Goal: Information Seeking & Learning: Learn about a topic

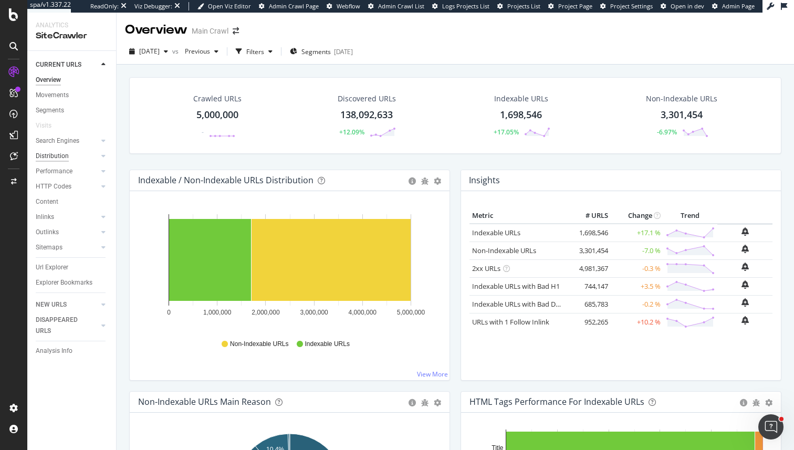
click at [63, 156] on div "Distribution" at bounding box center [52, 156] width 33 height 11
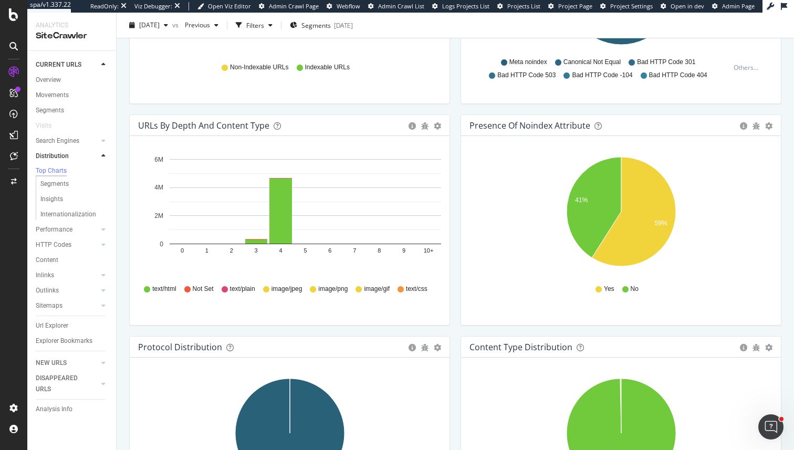
scroll to position [624, 0]
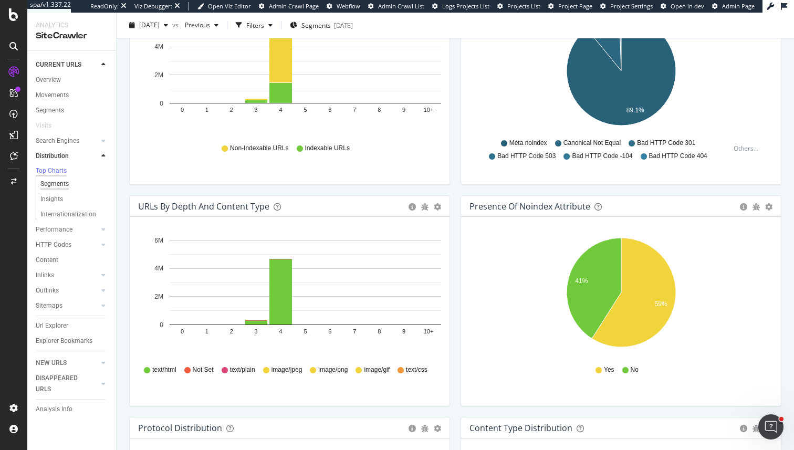
click at [60, 190] on div "Segments" at bounding box center [54, 183] width 28 height 11
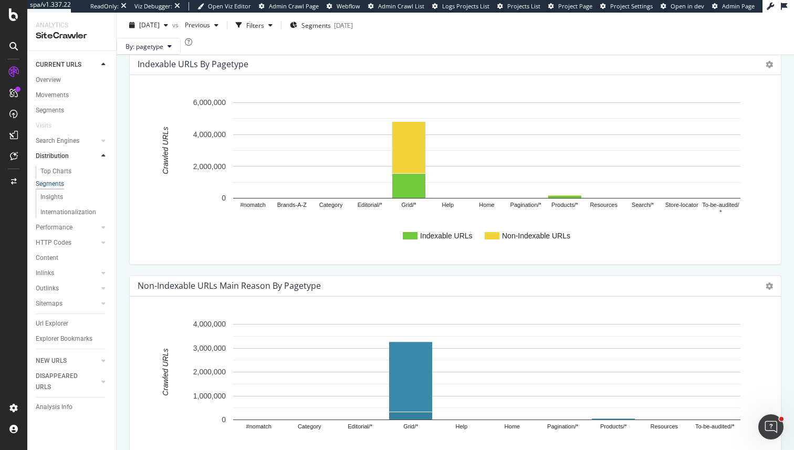
scroll to position [261, 0]
click at [331, 20] on span "Segments" at bounding box center [315, 24] width 29 height 9
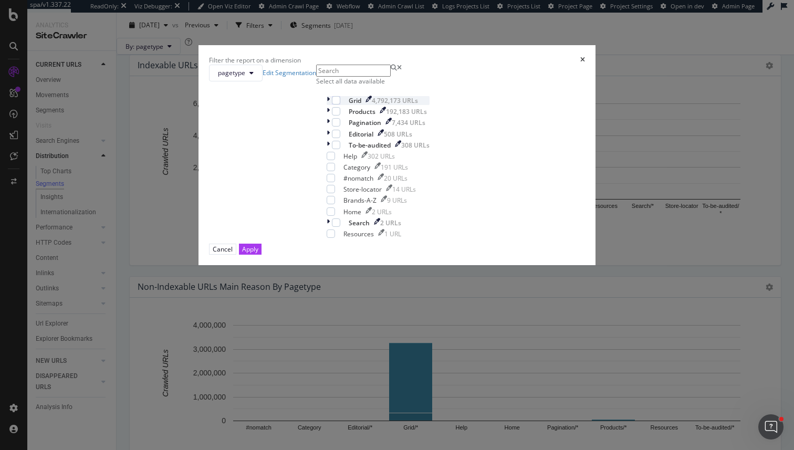
click at [327, 105] on icon "modal" at bounding box center [328, 100] width 3 height 9
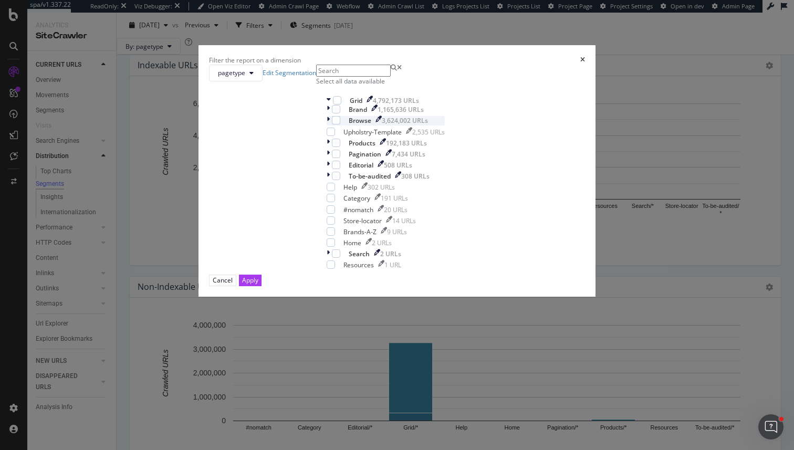
click at [327, 125] on div "Browse 3,624,002 URLs" at bounding box center [386, 120] width 118 height 9
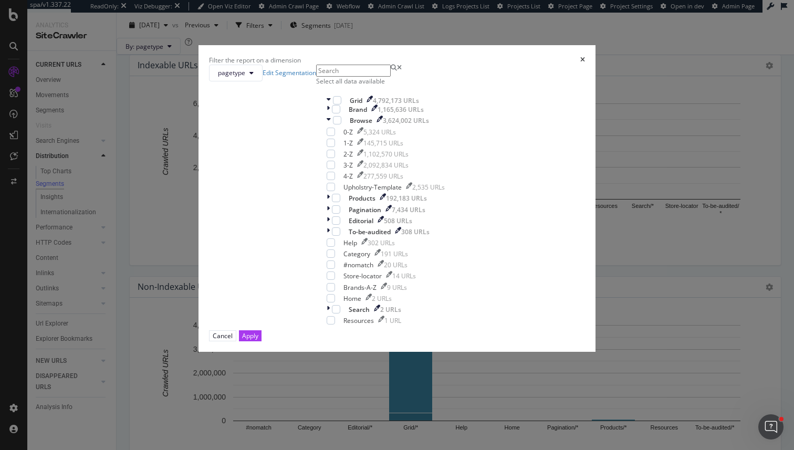
click at [327, 186] on div "Brand 1,165,636 URLs Browse 3,624,002 URLs 0-Z 5,324 URLs 1-Z 145,715 URLs 2-Z …" at bounding box center [386, 148] width 118 height 87
click at [332, 113] on div "modal" at bounding box center [336, 109] width 8 height 8
click at [327, 187] on div "Brand 1,165,636 URLs Browse 3,624,002 URLs 0-Z 5,324 URLs 1-Z 145,715 URLs 2-Z …" at bounding box center [386, 148] width 118 height 87
click at [333, 124] on div "modal" at bounding box center [337, 120] width 8 height 8
click at [327, 125] on div "modal" at bounding box center [330, 120] width 6 height 9
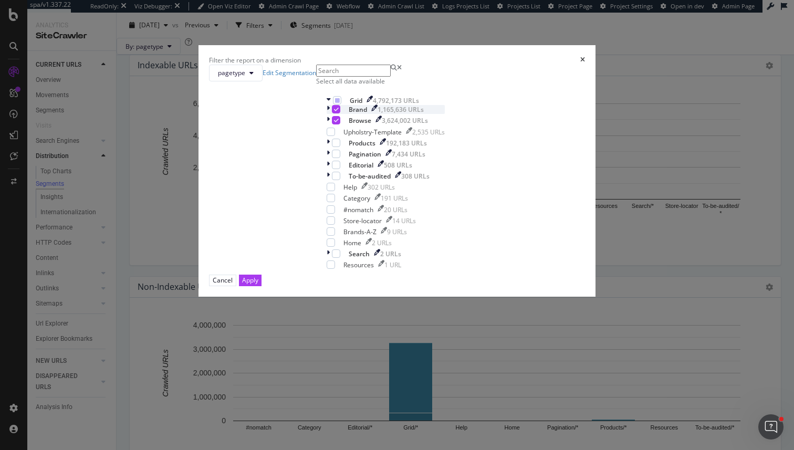
click at [327, 114] on div "modal" at bounding box center [329, 109] width 5 height 9
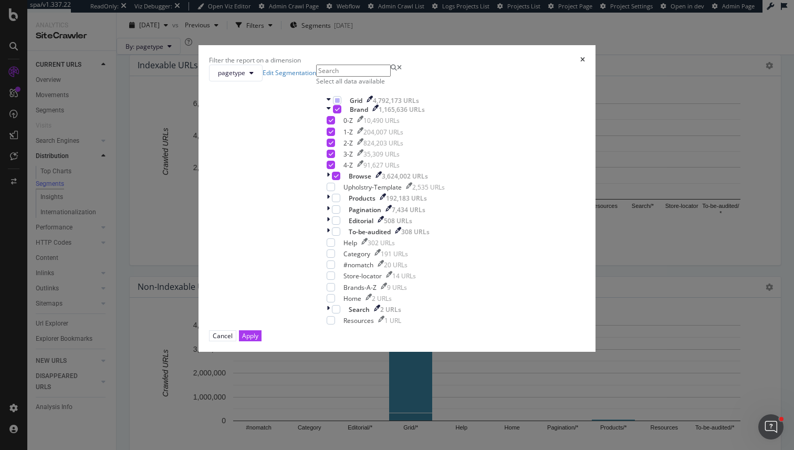
click at [480, 341] on div "Cancel Apply" at bounding box center [397, 335] width 376 height 11
click at [258, 340] on div "Apply" at bounding box center [250, 335] width 16 height 9
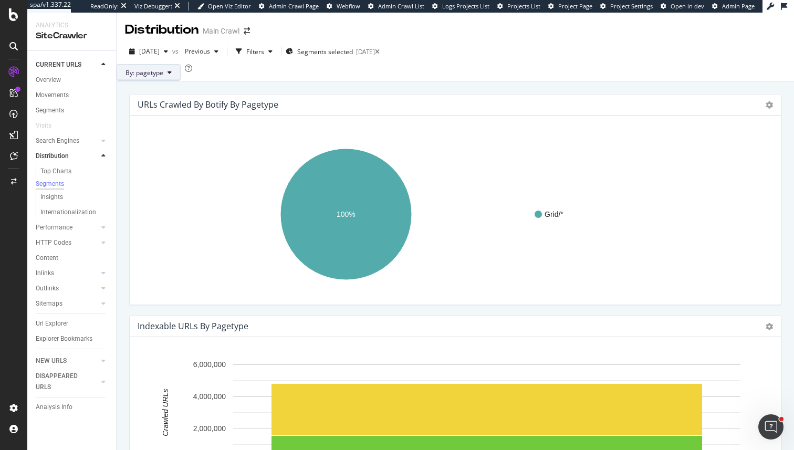
click at [181, 77] on button "By: pagetype" at bounding box center [149, 72] width 64 height 17
click at [306, 81] on div "By: pagetype" at bounding box center [455, 72] width 677 height 17
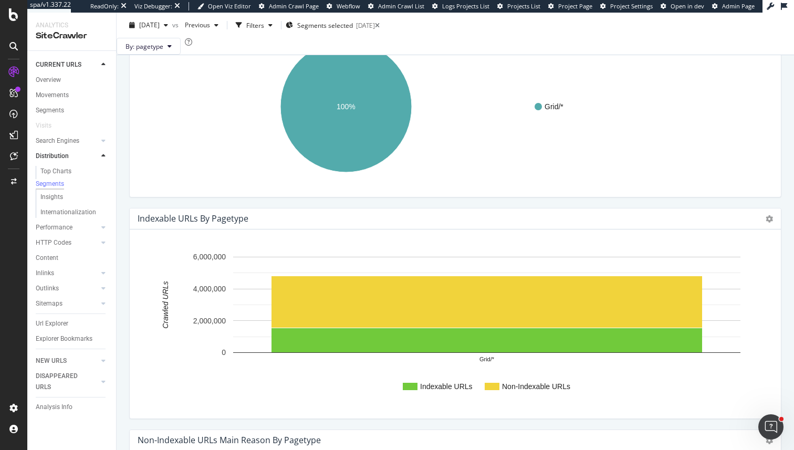
scroll to position [109, 0]
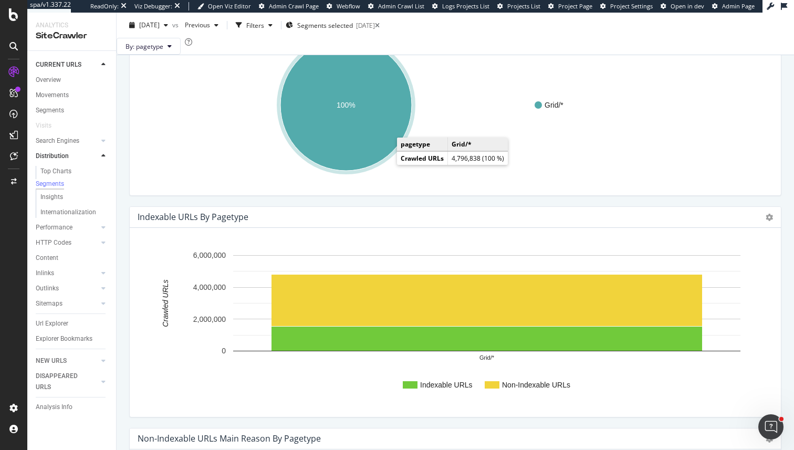
click at [385, 160] on ellipse "A chart." at bounding box center [345, 104] width 131 height 131
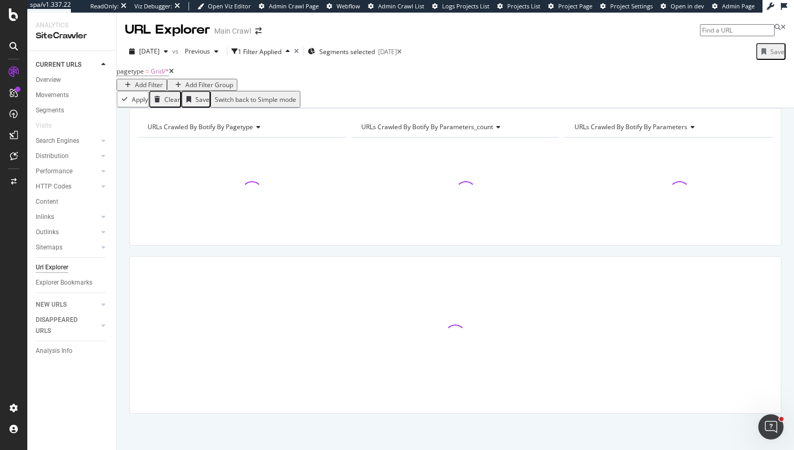
scroll to position [19, 0]
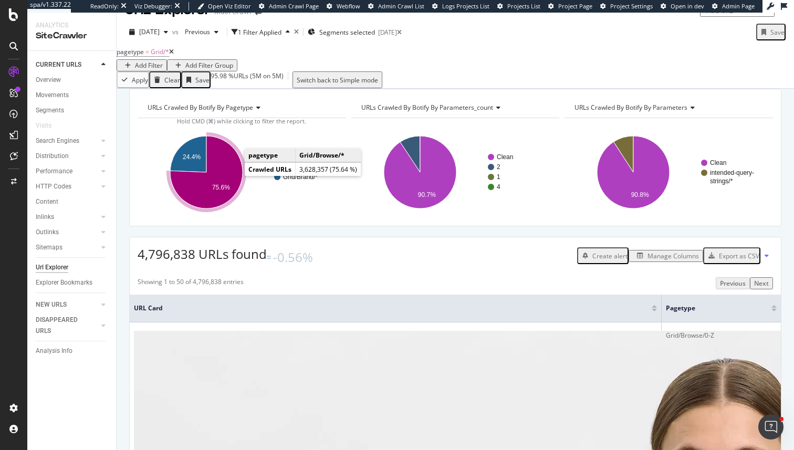
click at [223, 176] on icon "A chart." at bounding box center [206, 172] width 72 height 72
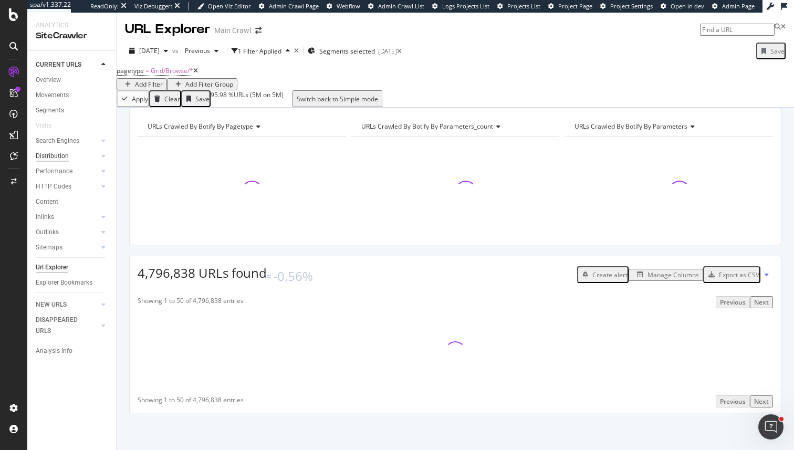
click at [58, 153] on div "Distribution" at bounding box center [52, 156] width 33 height 11
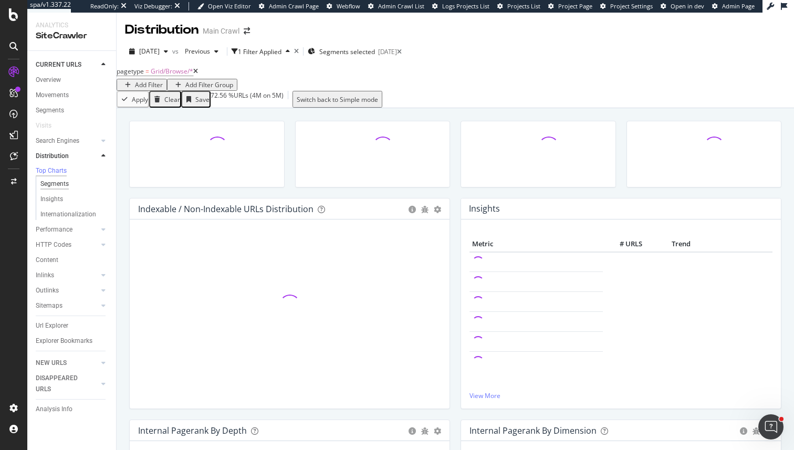
click at [54, 187] on div "Segments" at bounding box center [54, 183] width 28 height 11
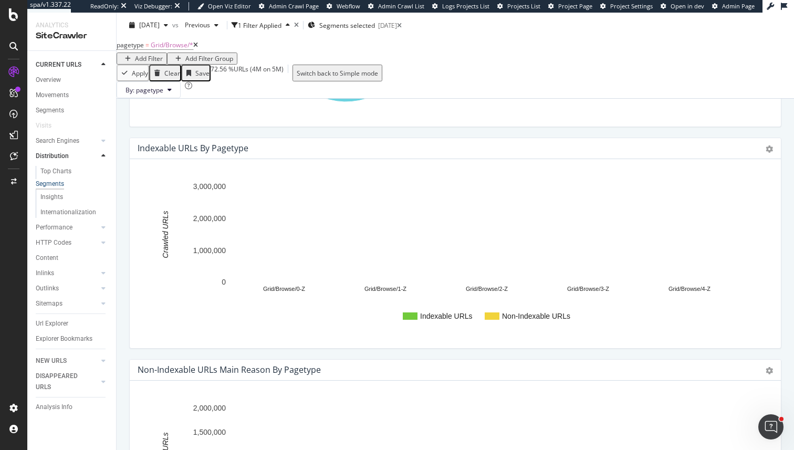
scroll to position [222, 0]
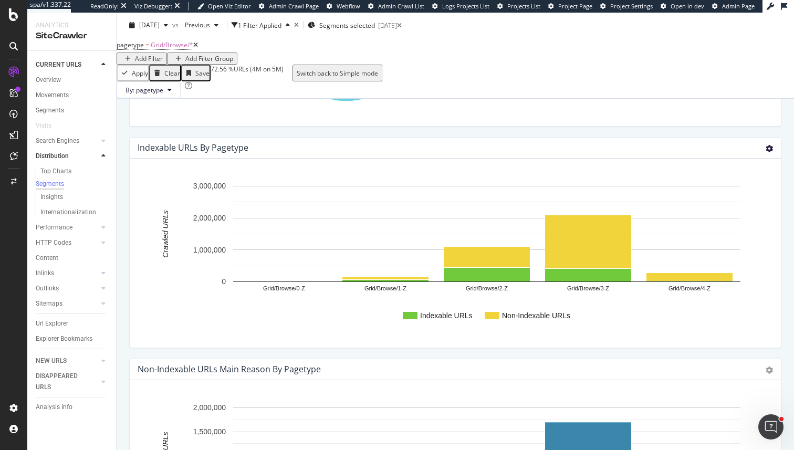
click at [771, 152] on icon at bounding box center [768, 148] width 7 height 7
click at [754, 137] on div "URLs Crawled By Botify By pagetype Chart (by Value) Table Expand Export as CSV …" at bounding box center [455, 26] width 662 height 222
click at [767, 152] on icon at bounding box center [768, 148] width 7 height 7
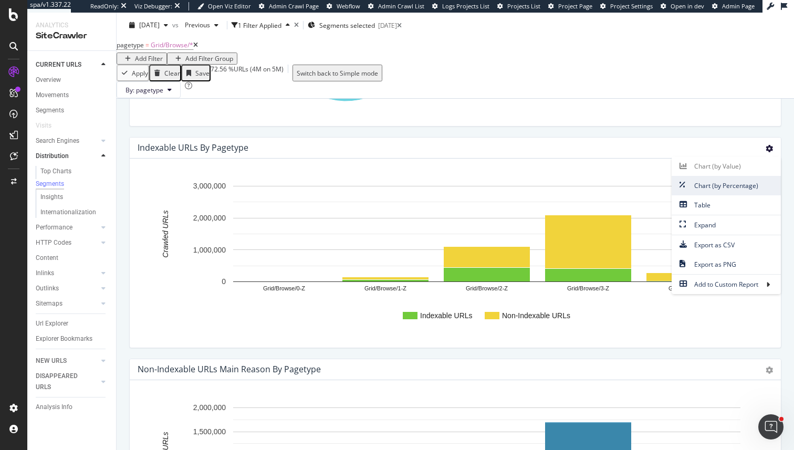
click at [720, 193] on span "Chart (by Percentage)" at bounding box center [725, 185] width 109 height 14
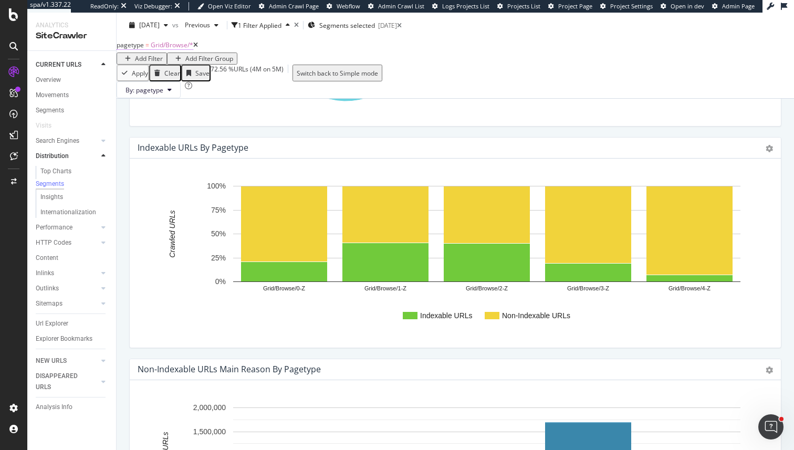
click at [174, 49] on span "Grid/Browse/*" at bounding box center [172, 44] width 43 height 9
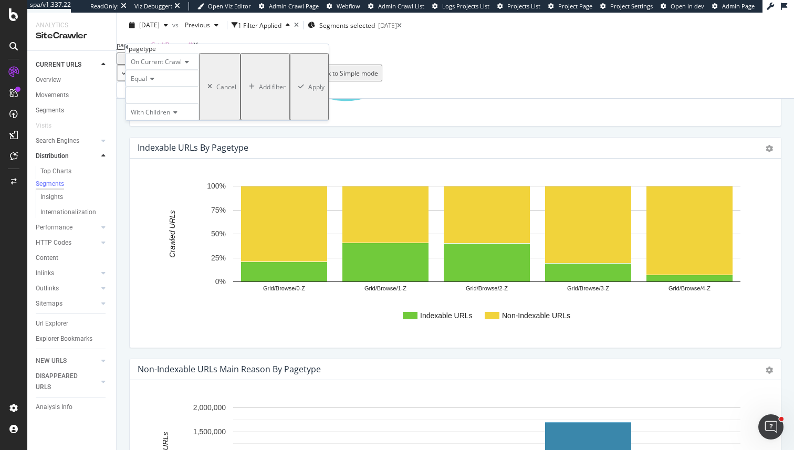
click at [164, 103] on div at bounding box center [161, 95] width 73 height 17
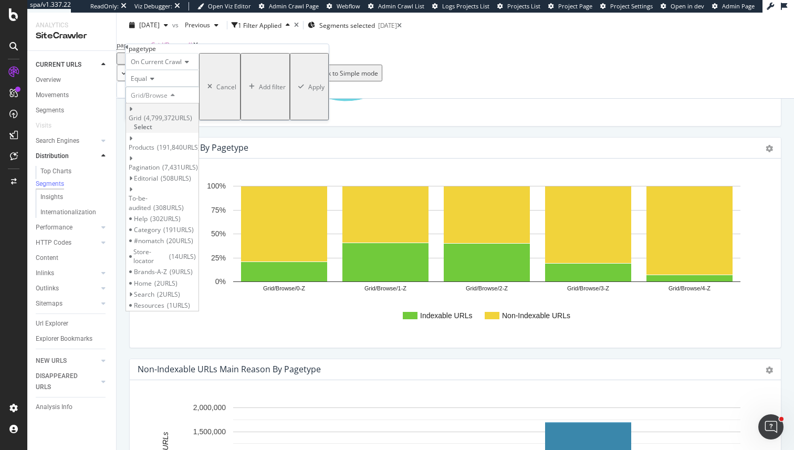
click at [132, 112] on icon at bounding box center [131, 109] width 4 height 6
click at [157, 163] on span "Select" at bounding box center [148, 167] width 18 height 9
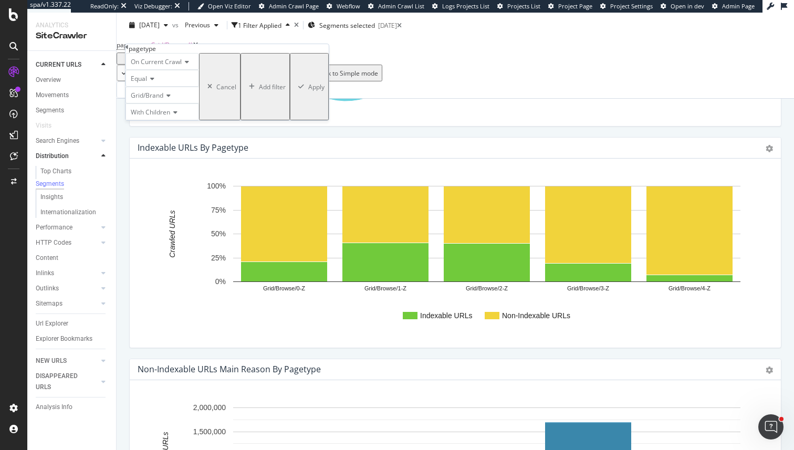
click at [294, 90] on div "button" at bounding box center [301, 86] width 14 height 6
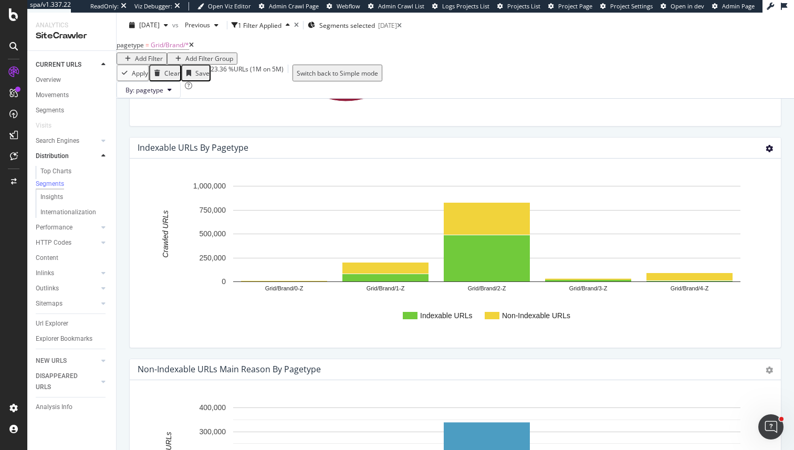
click at [768, 152] on icon at bounding box center [768, 148] width 7 height 7
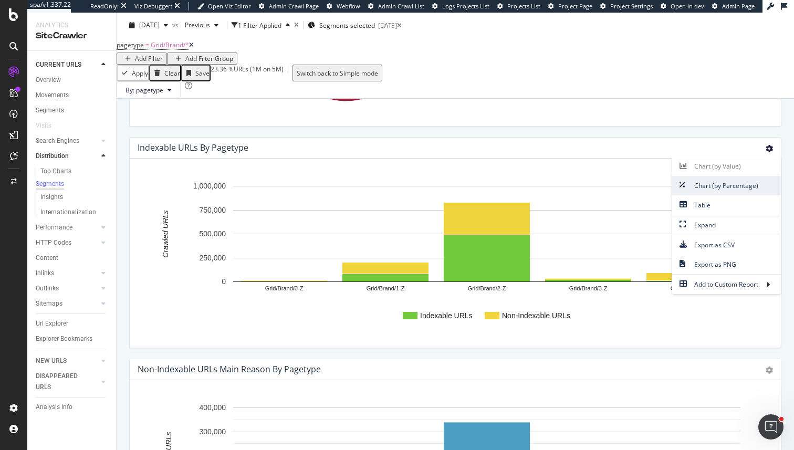
click at [750, 193] on span "Chart (by Percentage)" at bounding box center [725, 185] width 109 height 14
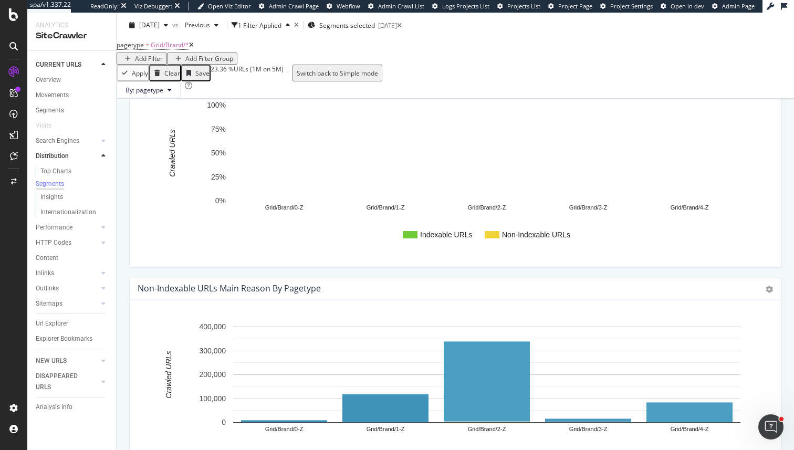
scroll to position [252, 0]
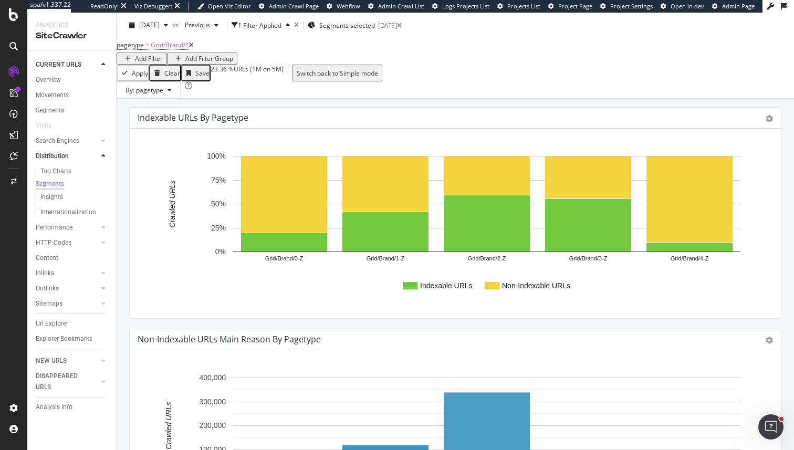
click at [163, 54] on div "Add Filter" at bounding box center [149, 58] width 28 height 9
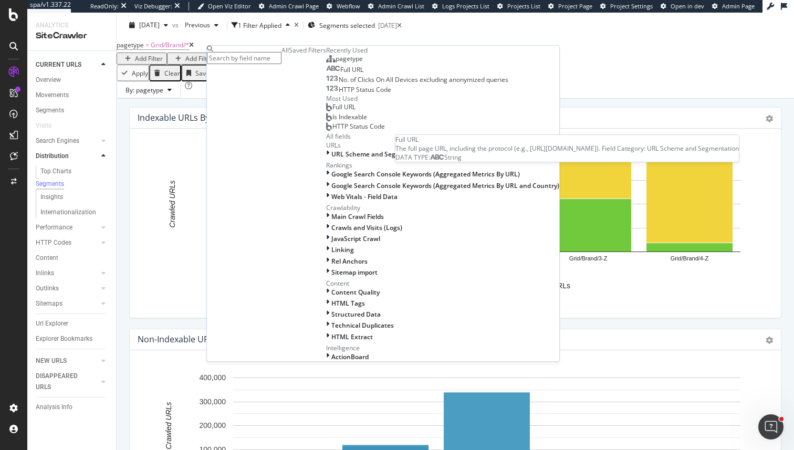
click at [340, 74] on span "Full URL" at bounding box center [351, 69] width 23 height 9
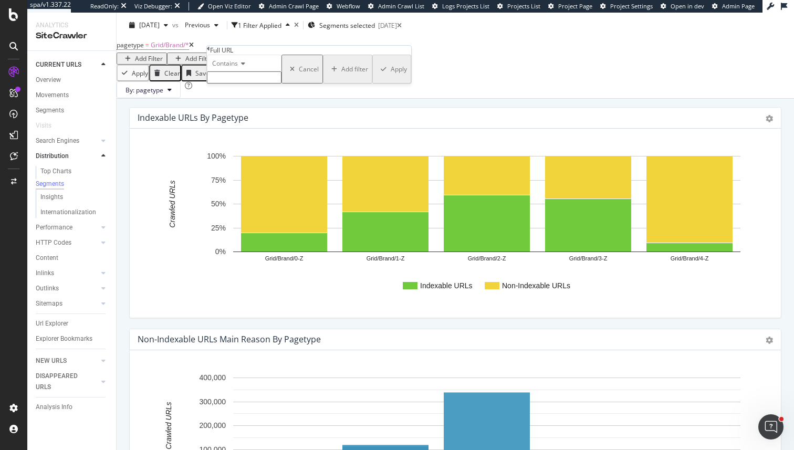
click at [235, 68] on span "Contains" at bounding box center [225, 63] width 26 height 9
click at [277, 160] on div "Doesn't contain" at bounding box center [243, 154] width 73 height 11
click at [259, 83] on input "text" at bounding box center [244, 77] width 75 height 12
type input "?"
click at [391, 77] on div "Apply" at bounding box center [399, 72] width 16 height 9
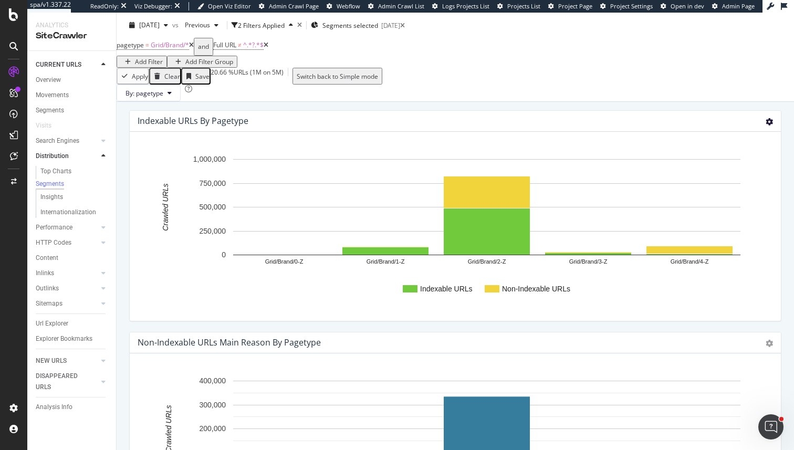
click at [767, 125] on icon at bounding box center [768, 121] width 7 height 7
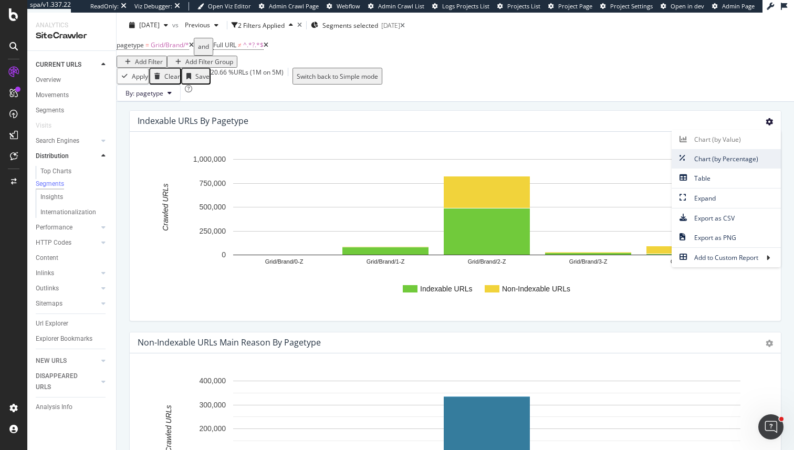
click at [728, 166] on span "Chart (by Percentage)" at bounding box center [725, 159] width 109 height 14
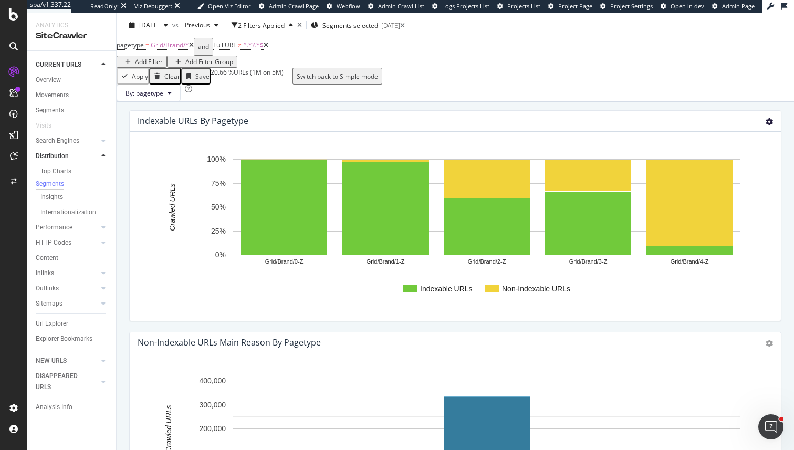
click at [771, 125] on icon at bounding box center [768, 121] width 7 height 7
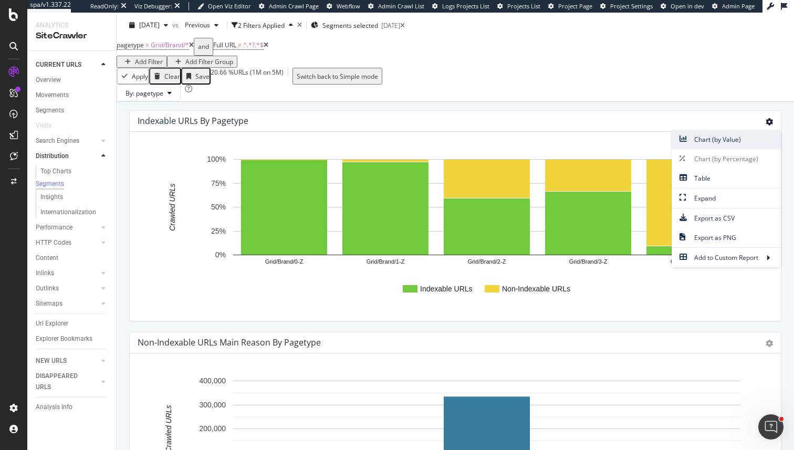
click at [737, 146] on span "Chart (by Value)" at bounding box center [725, 139] width 109 height 14
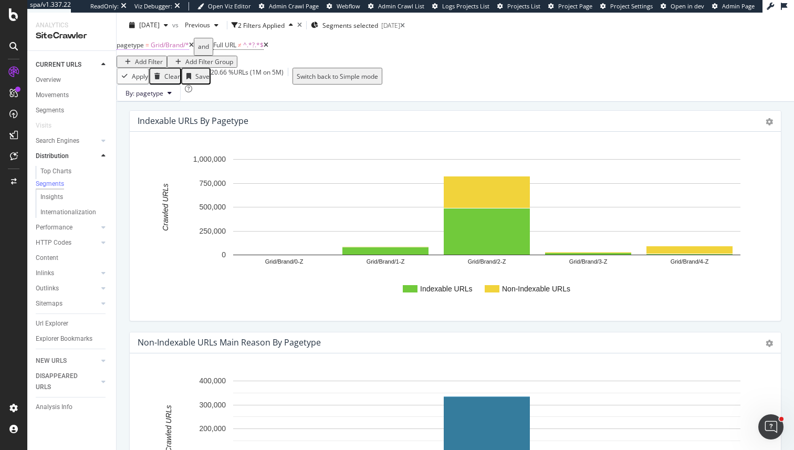
click at [176, 49] on span "Grid/Brand/*" at bounding box center [170, 44] width 38 height 9
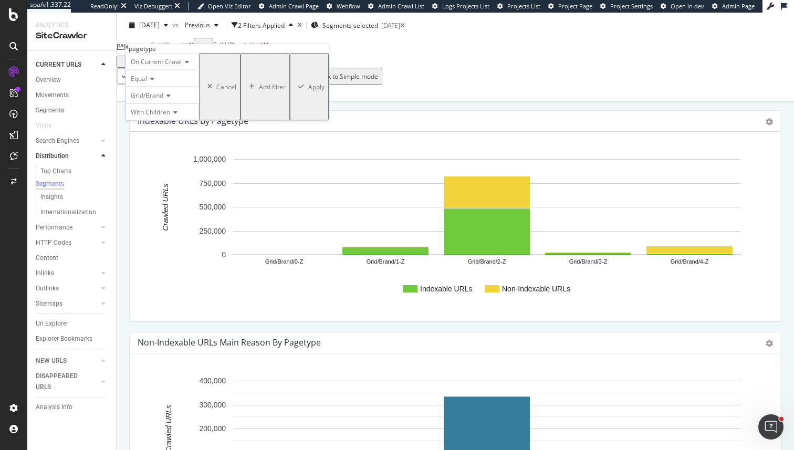
click at [176, 103] on div "Grid/Brand" at bounding box center [161, 95] width 73 height 17
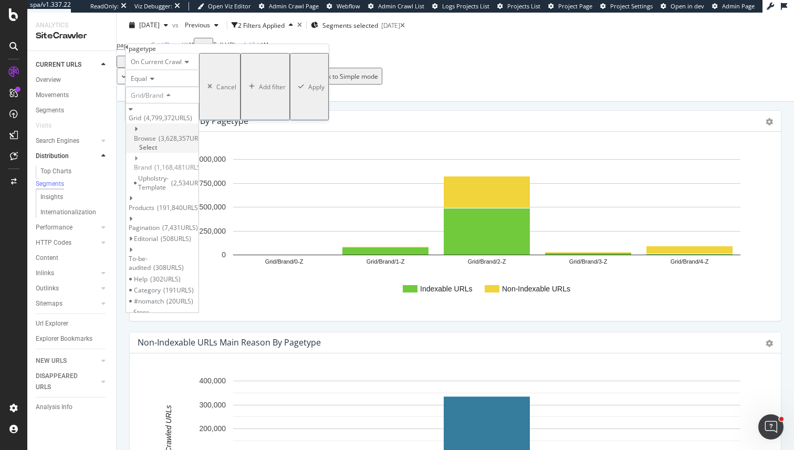
click at [156, 143] on span "Browse" at bounding box center [145, 138] width 22 height 9
click at [157, 144] on span "Select" at bounding box center [148, 147] width 18 height 9
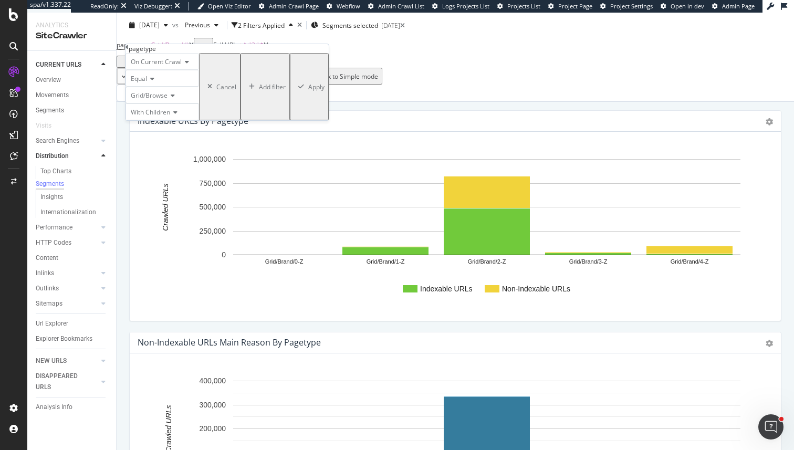
click at [308, 91] on div "Apply" at bounding box center [316, 86] width 16 height 9
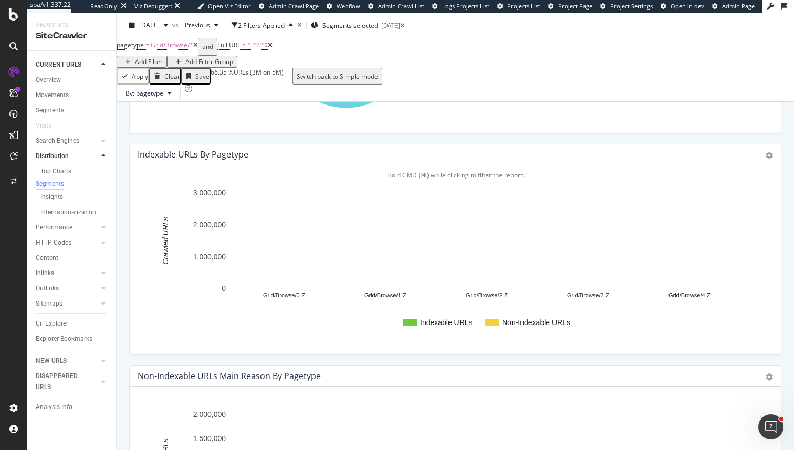
scroll to position [218, 0]
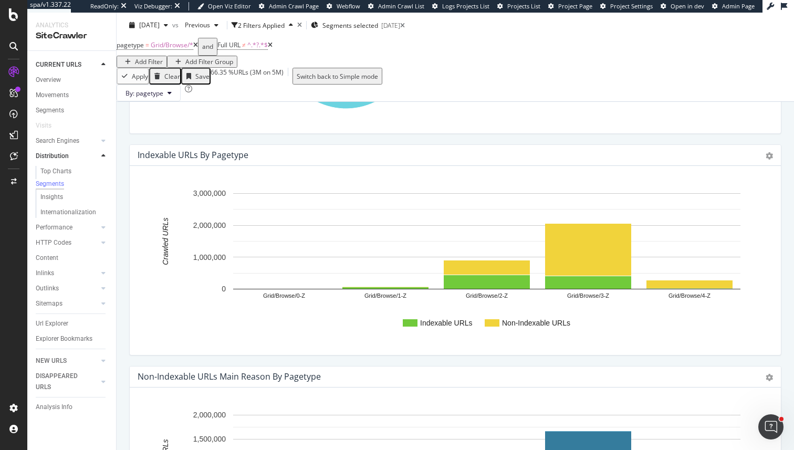
click at [767, 162] on div "Chart (by Value) Chart (by Percentage) Table Expand Export as CSV Export as PNG…" at bounding box center [768, 156] width 7 height 12
click at [770, 160] on icon at bounding box center [768, 155] width 7 height 7
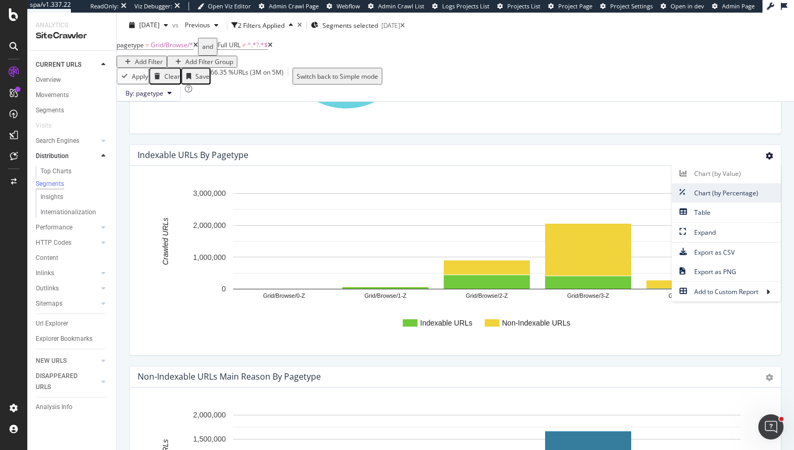
click at [755, 200] on span "Chart (by Percentage)" at bounding box center [725, 193] width 109 height 14
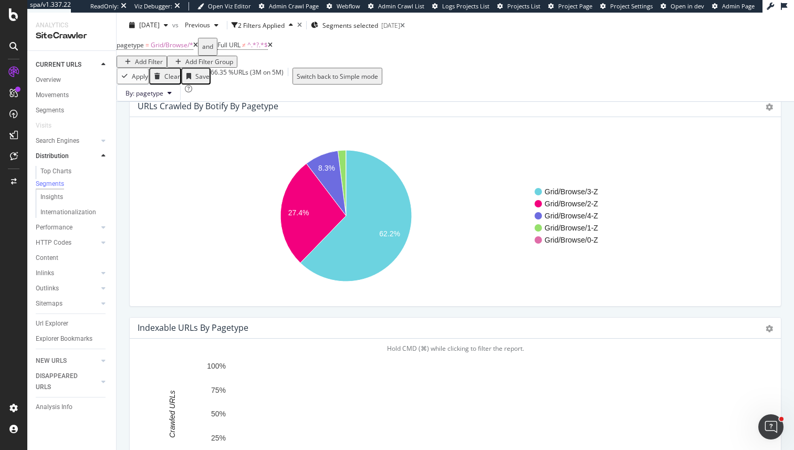
scroll to position [0, 0]
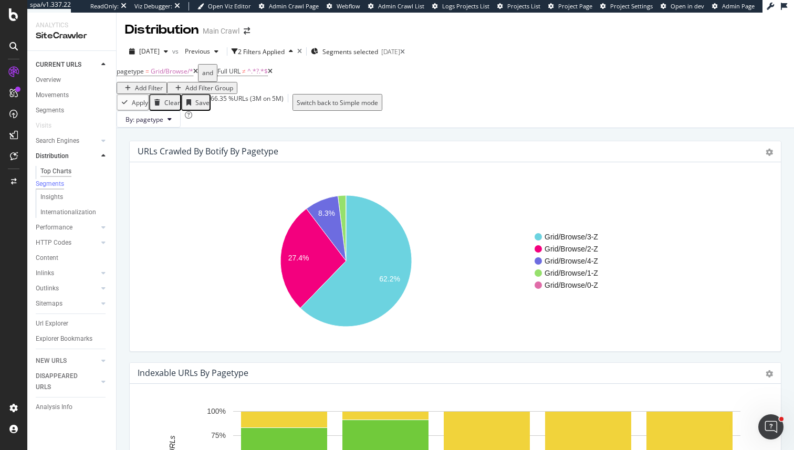
click at [57, 171] on div "Top Charts" at bounding box center [55, 171] width 31 height 11
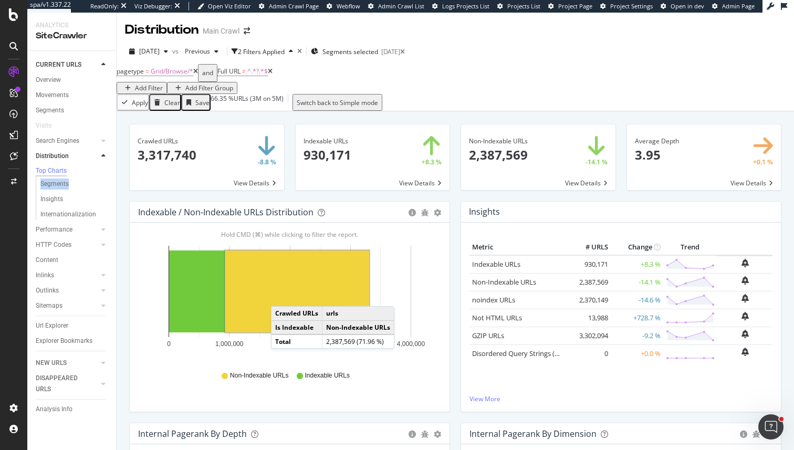
click at [198, 75] on icon at bounding box center [195, 71] width 5 height 6
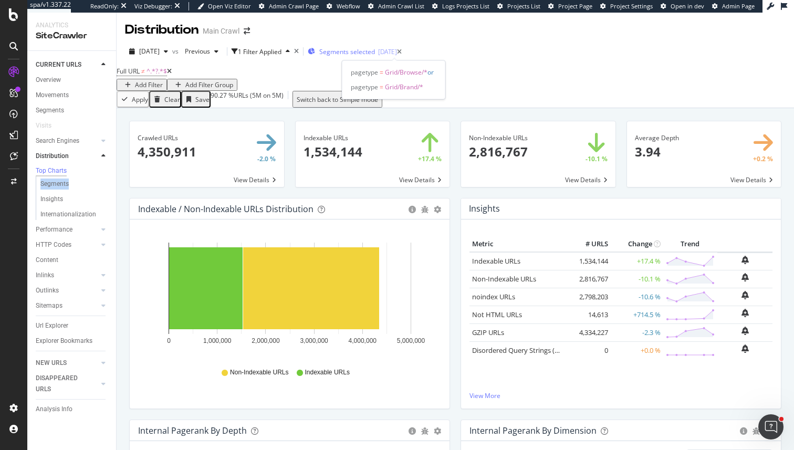
click at [375, 48] on span "Segments selected" at bounding box center [347, 51] width 56 height 9
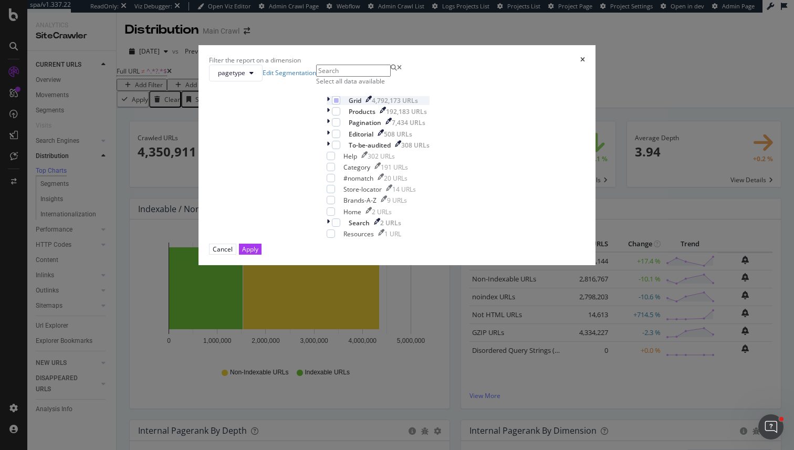
click at [327, 105] on div "modal" at bounding box center [329, 100] width 5 height 9
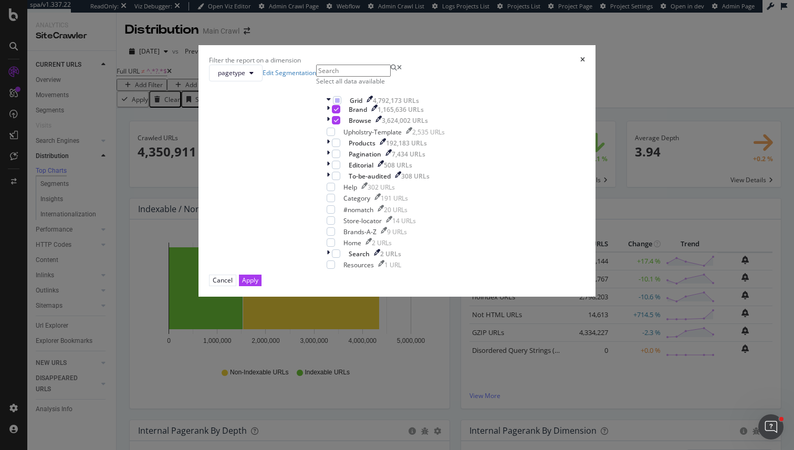
click at [580, 63] on icon "times" at bounding box center [582, 60] width 5 height 6
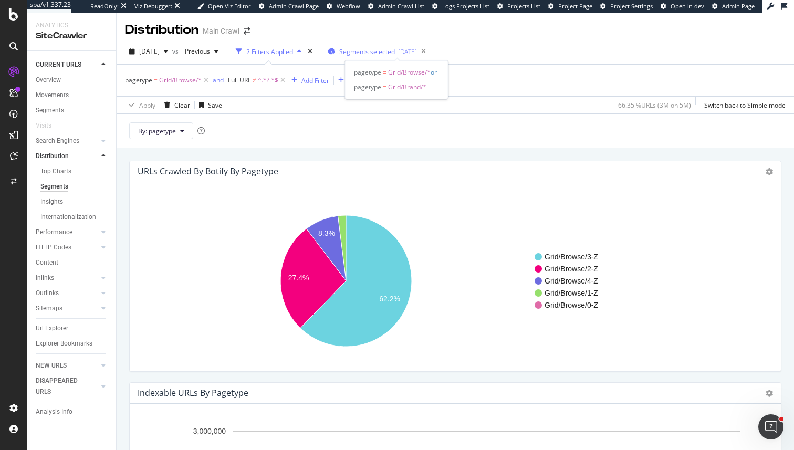
click at [389, 51] on span "Segments selected" at bounding box center [367, 51] width 56 height 9
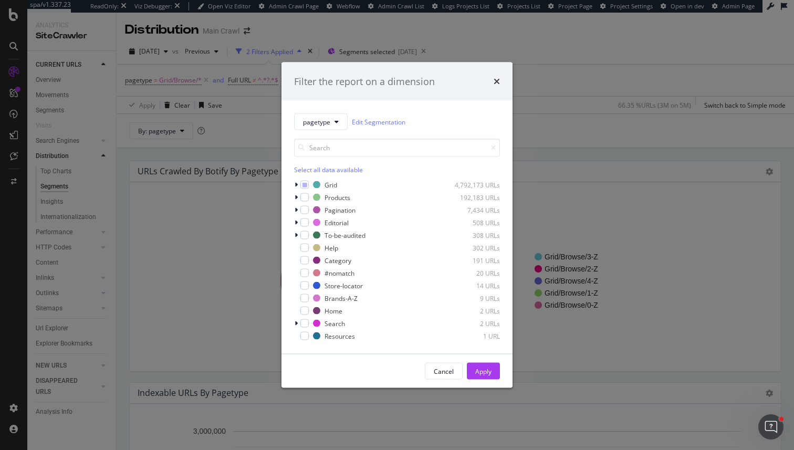
click at [500, 77] on div "Filter the report on a dimension" at bounding box center [396, 81] width 231 height 39
click at [496, 83] on icon "times" at bounding box center [496, 81] width 6 height 8
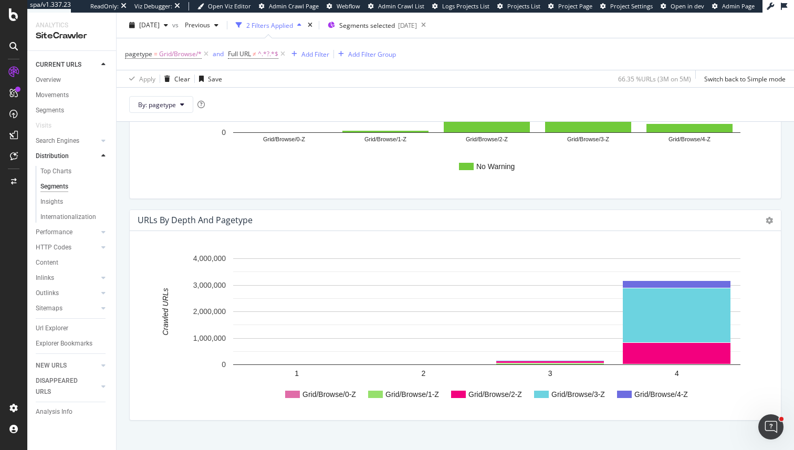
scroll to position [856, 0]
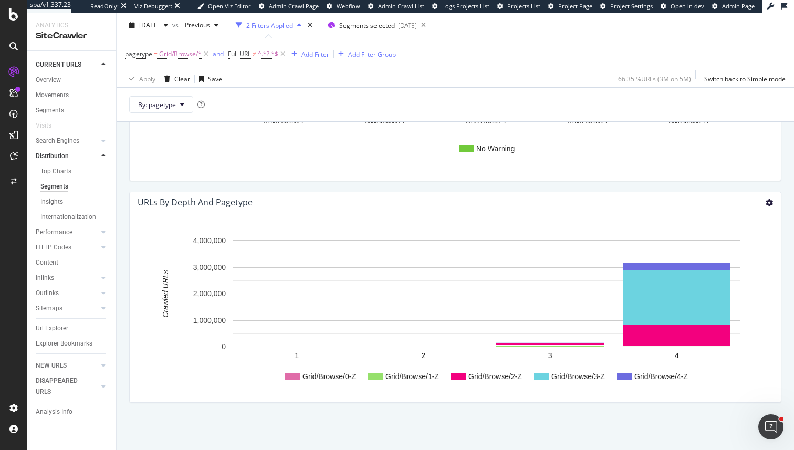
click at [768, 206] on icon at bounding box center [768, 202] width 7 height 7
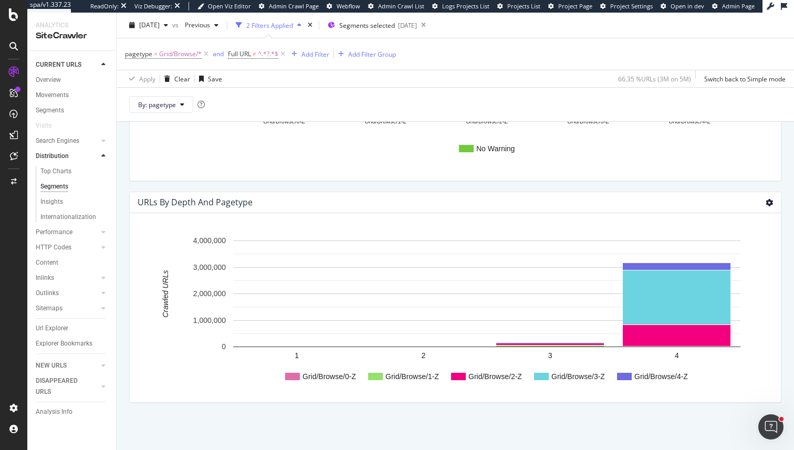
click at [767, 202] on icon at bounding box center [768, 202] width 7 height 7
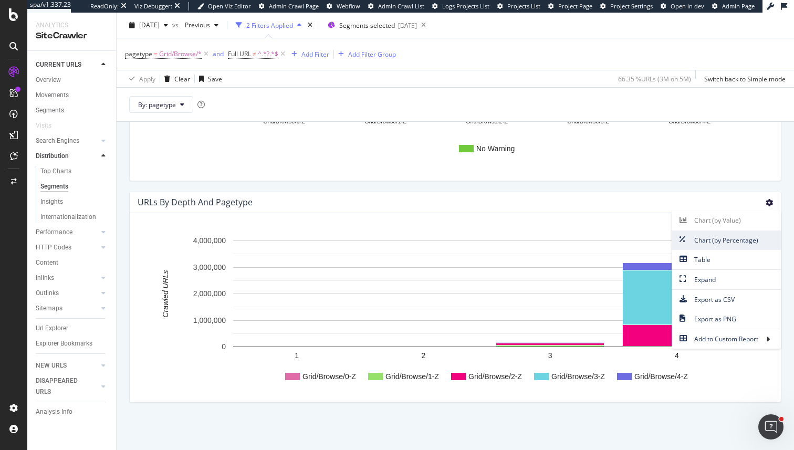
click at [735, 248] on link "Chart (by Percentage)" at bounding box center [725, 239] width 109 height 19
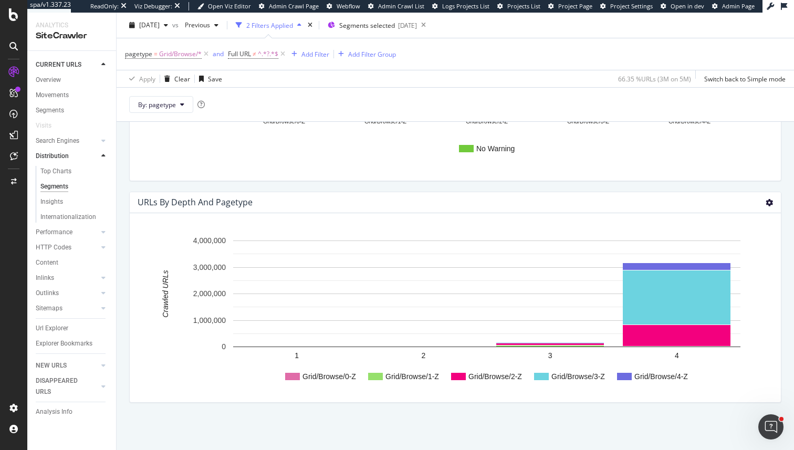
click at [772, 202] on icon at bounding box center [768, 202] width 7 height 7
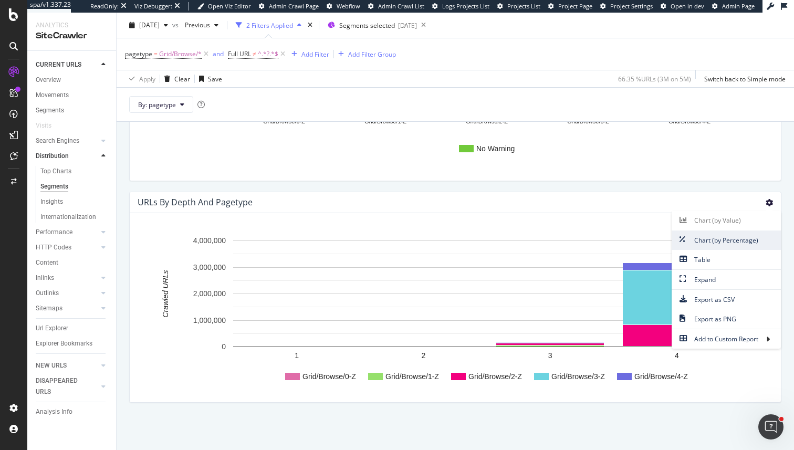
click at [731, 237] on span "Chart (by Percentage)" at bounding box center [725, 240] width 109 height 14
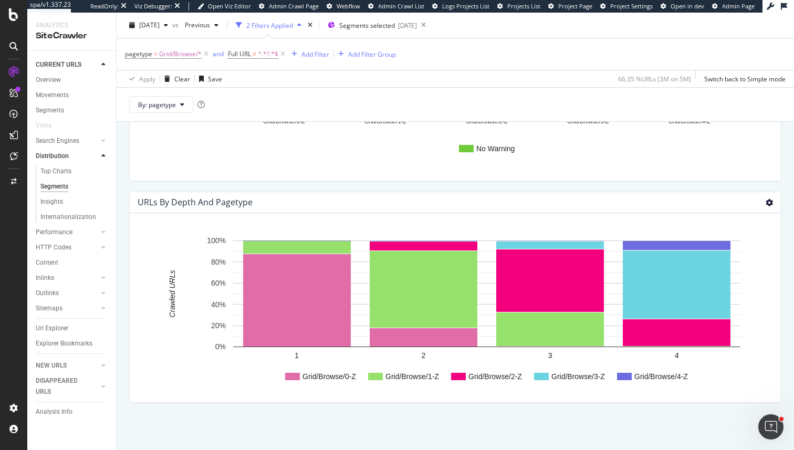
click at [770, 201] on icon at bounding box center [768, 202] width 7 height 7
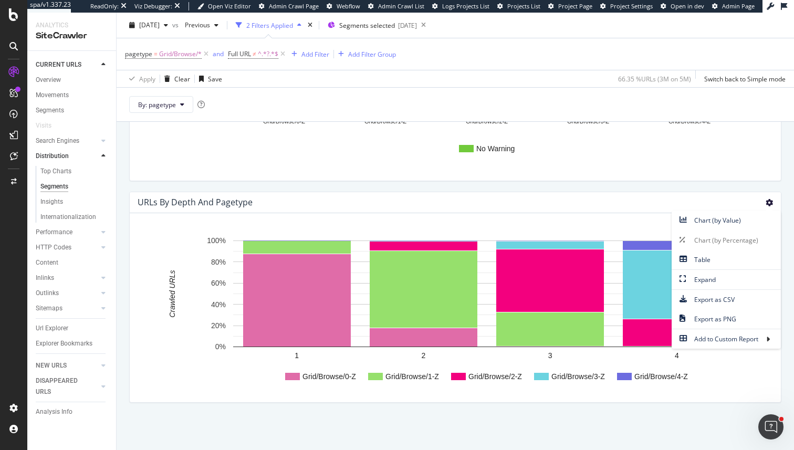
click at [596, 215] on div "Grid/Browse/0-Z Grid/Browse/1-Z Grid/Browse/2-Z Grid/Browse/3-Z Grid/Browse/4-Z…" at bounding box center [455, 307] width 651 height 189
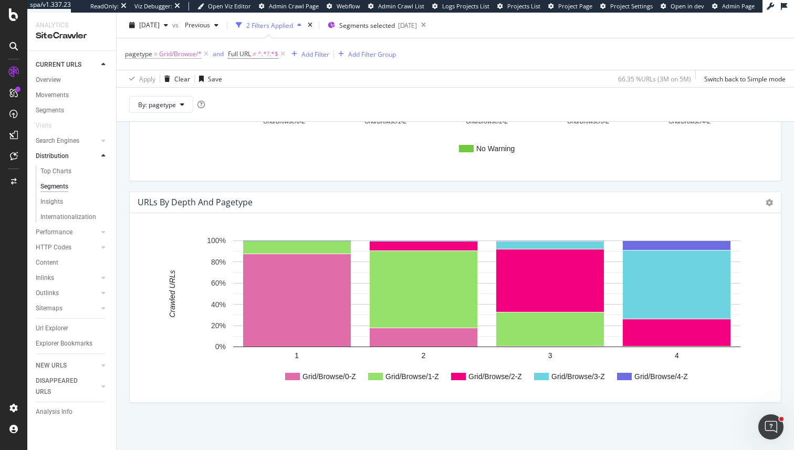
click at [180, 56] on span "Grid/Browse/*" at bounding box center [180, 54] width 43 height 15
click at [164, 121] on div "Grid/Browse" at bounding box center [191, 115] width 114 height 17
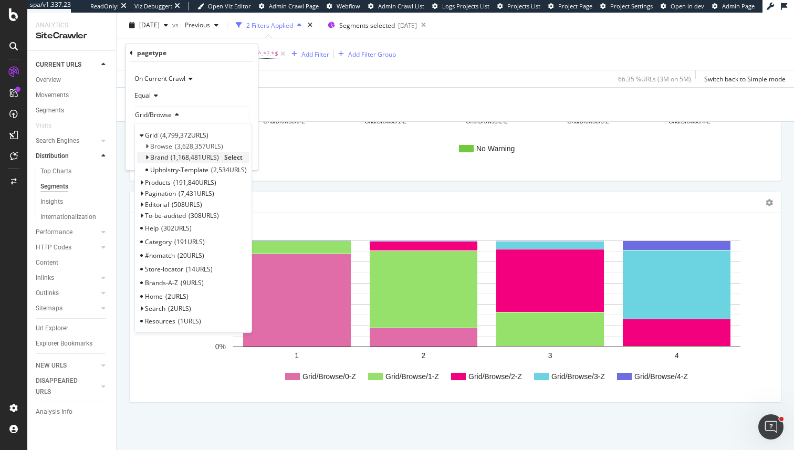
click at [234, 157] on span "Select" at bounding box center [233, 157] width 18 height 9
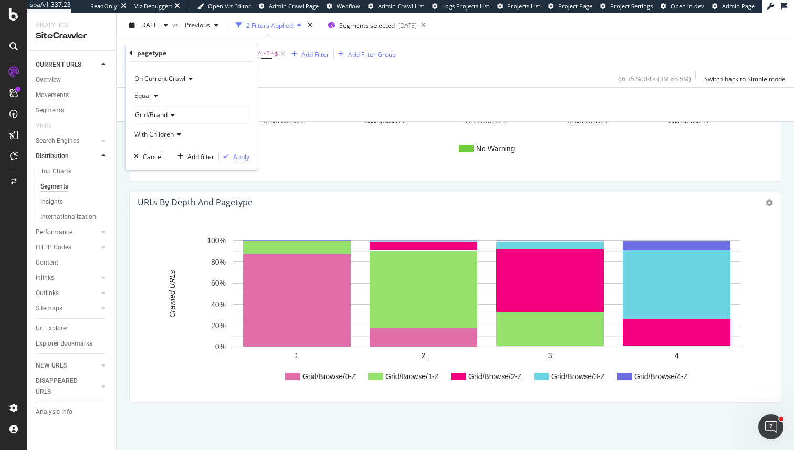
click at [243, 152] on div "Apply" at bounding box center [241, 156] width 16 height 9
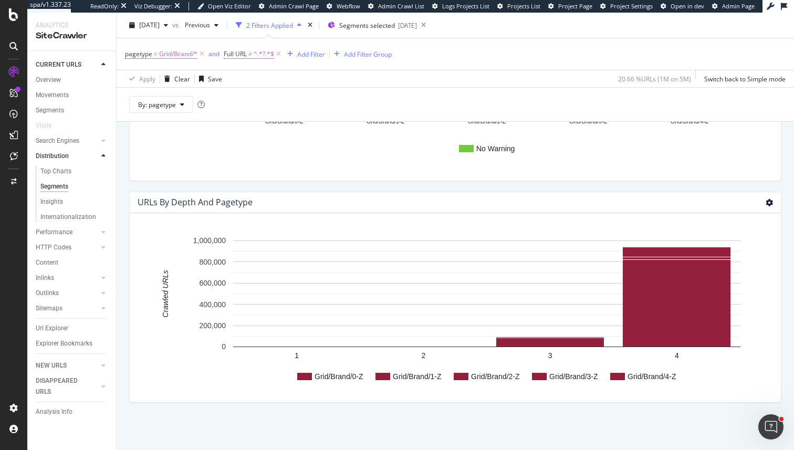
click at [766, 204] on icon at bounding box center [768, 202] width 7 height 7
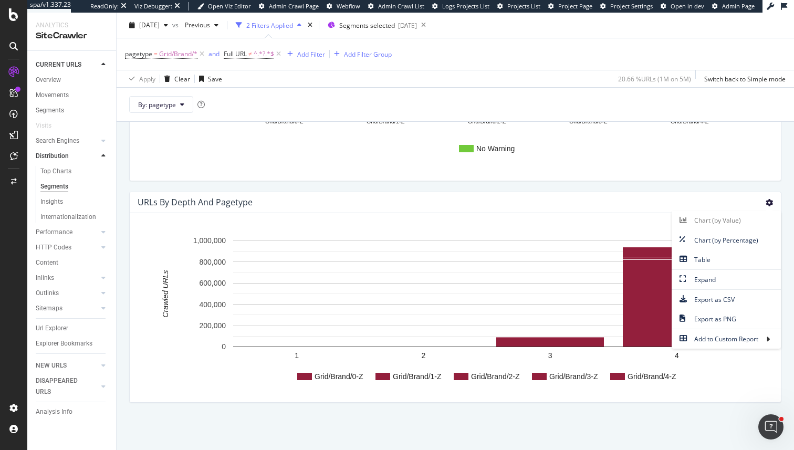
click at [591, 393] on rect "A chart." at bounding box center [455, 312] width 634 height 164
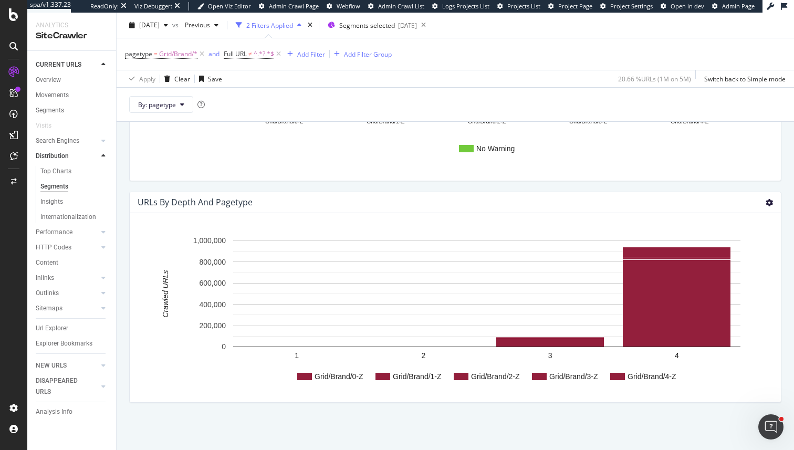
click at [770, 199] on icon at bounding box center [768, 202] width 7 height 7
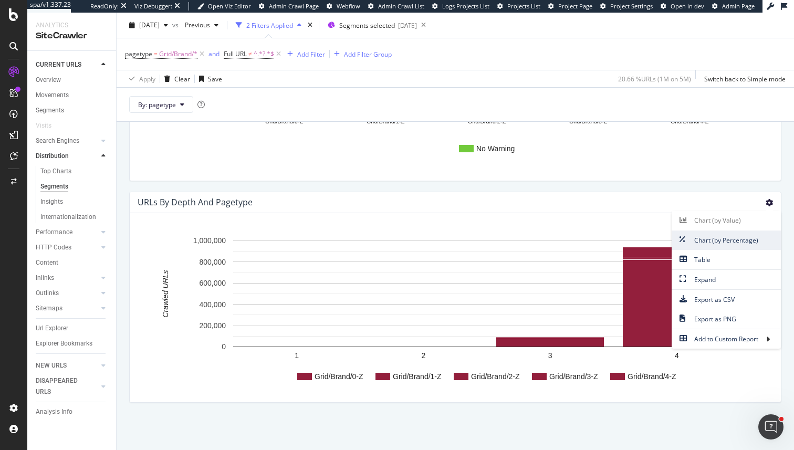
click at [724, 240] on span "Chart (by Percentage)" at bounding box center [725, 240] width 109 height 14
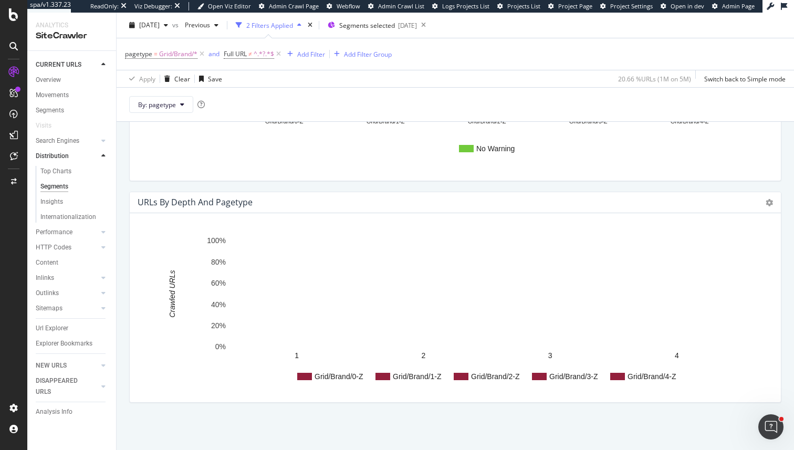
click at [396, 36] on div "2025 Sep. 4th vs Previous 2 Filters Applied Segments selected 2025-03-03" at bounding box center [455, 27] width 677 height 21
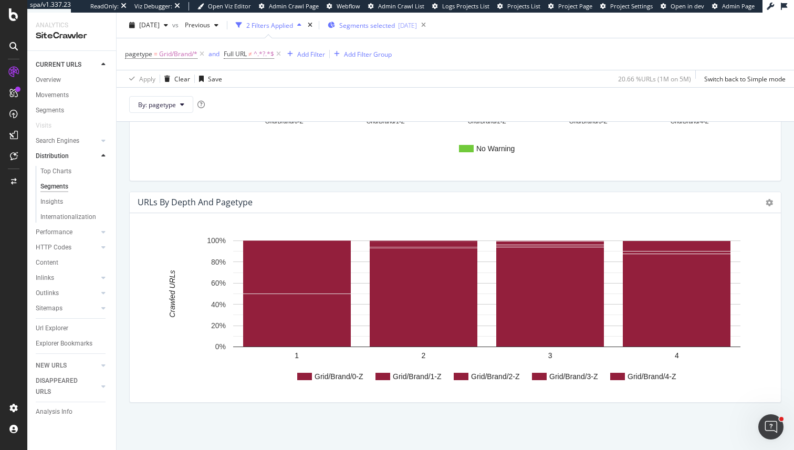
click at [396, 30] on div "Segments selected 2025-03-03" at bounding box center [372, 25] width 89 height 16
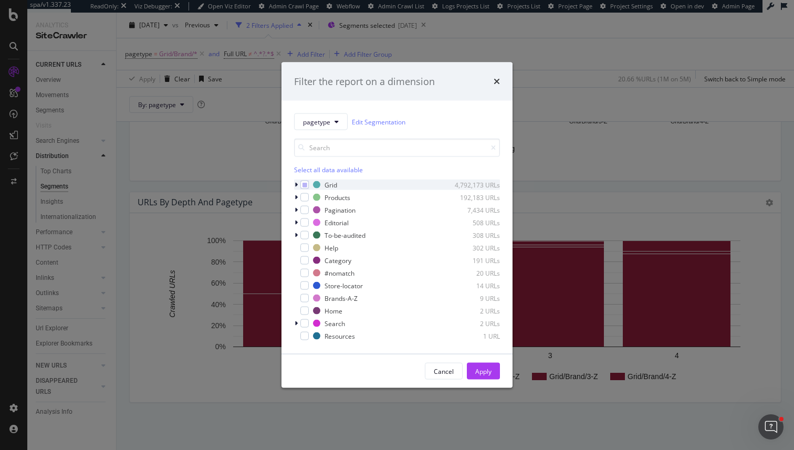
click at [296, 184] on icon "modal" at bounding box center [296, 185] width 3 height 6
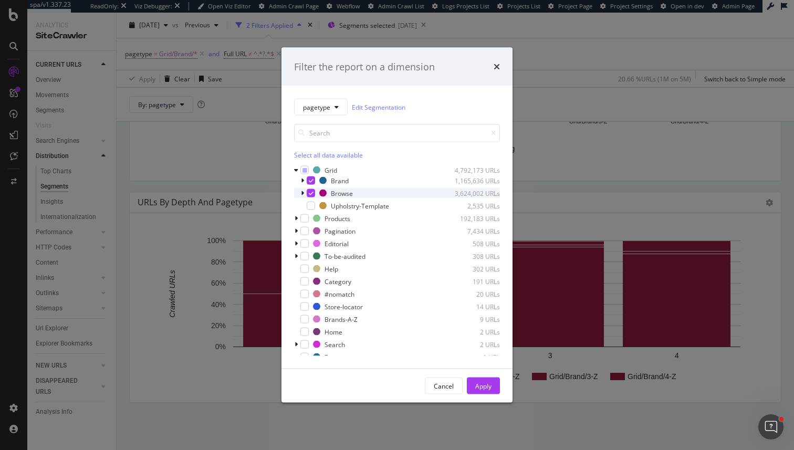
click at [301, 192] on icon "modal" at bounding box center [302, 193] width 3 height 6
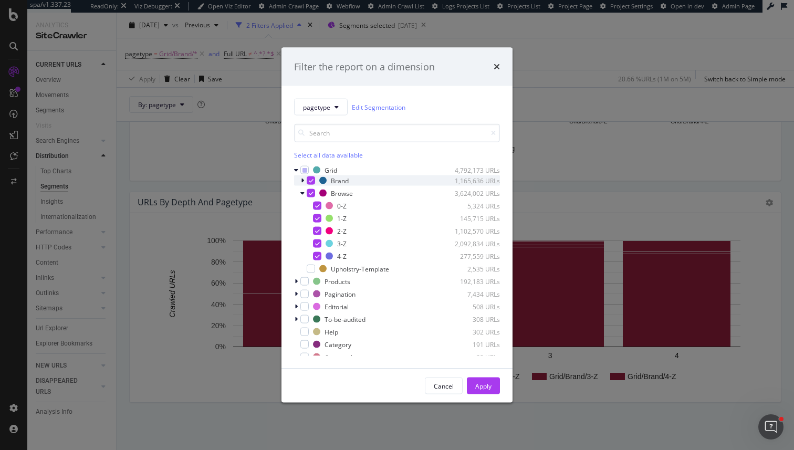
click at [302, 184] on div "modal" at bounding box center [303, 180] width 6 height 10
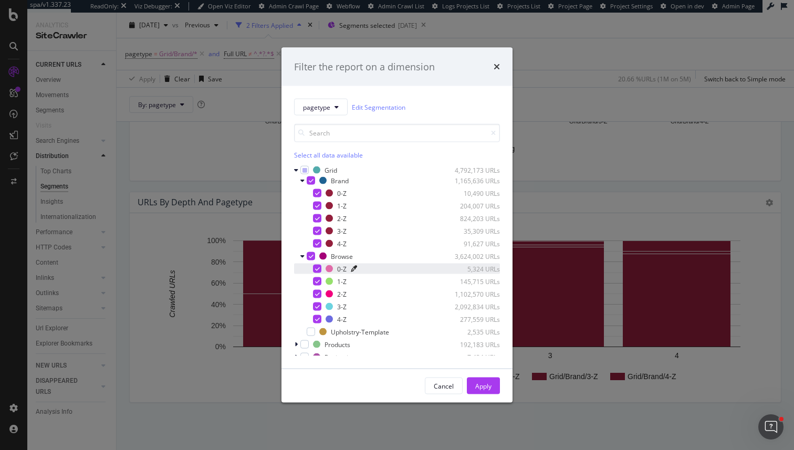
click at [352, 266] on icon "modal" at bounding box center [354, 269] width 6 height 6
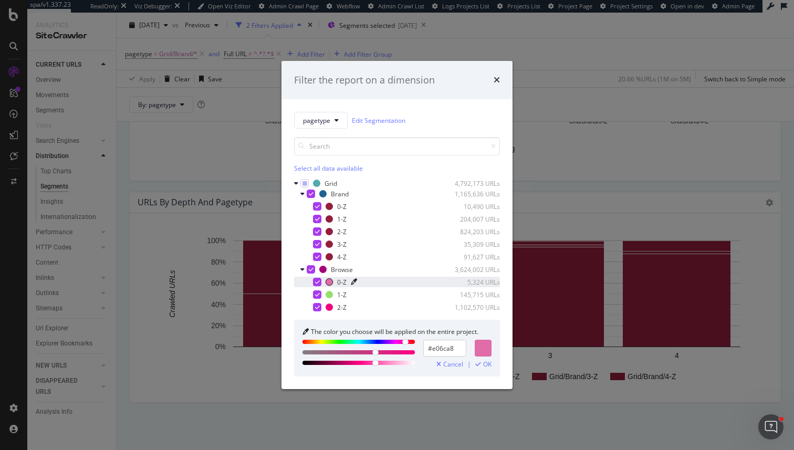
click at [437, 343] on input "#e06ca8" at bounding box center [444, 348] width 43 height 17
click at [353, 207] on icon "modal" at bounding box center [354, 206] width 6 height 6
click at [432, 347] on input "#931f3c" at bounding box center [444, 348] width 43 height 17
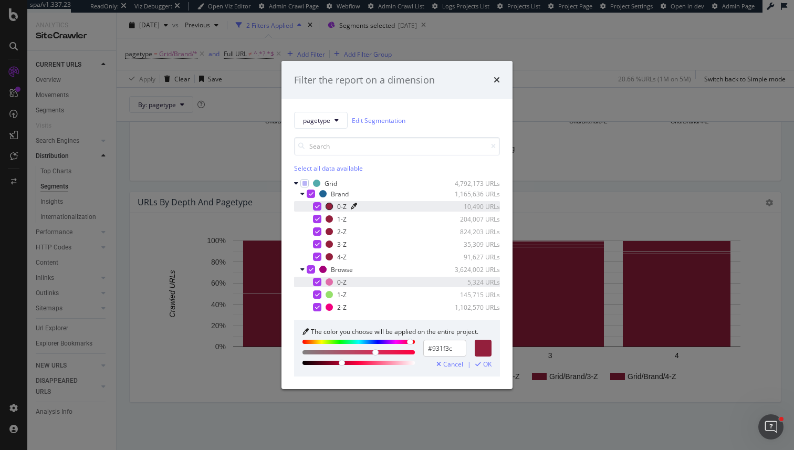
click at [432, 347] on input "#931f3c" at bounding box center [444, 348] width 43 height 17
paste input "e06ca8"
type input "#e06ca8"
click at [482, 365] on div "OK" at bounding box center [483, 364] width 16 height 7
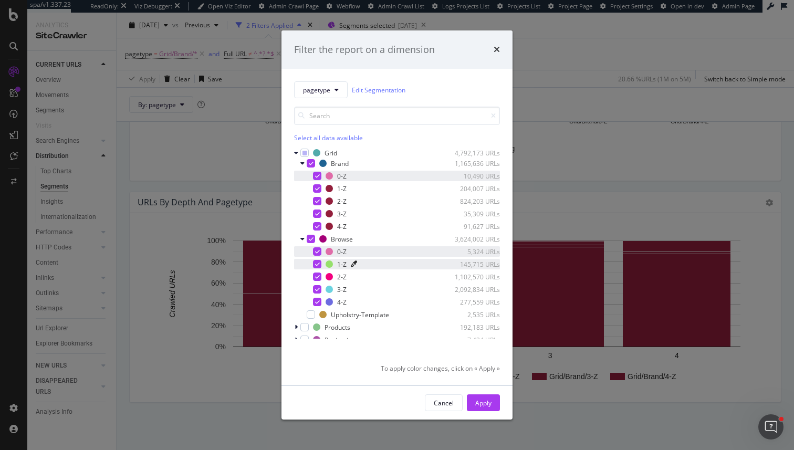
click at [352, 265] on icon "modal" at bounding box center [354, 264] width 6 height 6
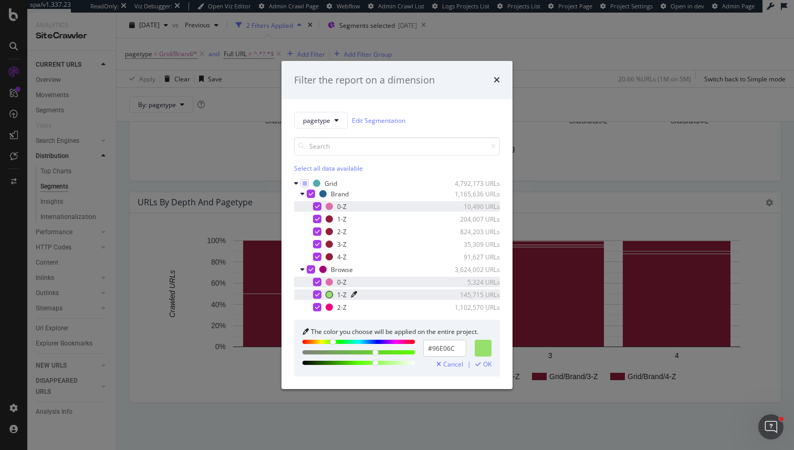
click at [444, 344] on input "#96E06C" at bounding box center [444, 348] width 43 height 17
click at [352, 218] on icon "modal" at bounding box center [354, 219] width 6 height 6
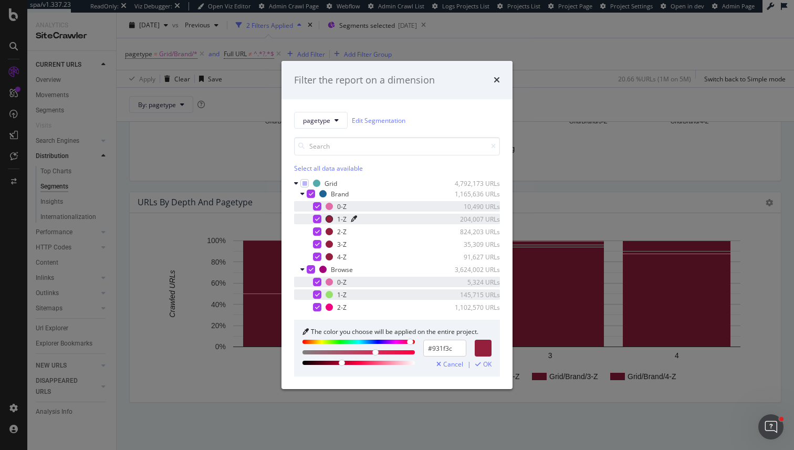
click at [455, 350] on input "#931f3c" at bounding box center [444, 348] width 43 height 17
paste input "6E06C"
type input "#96E06C"
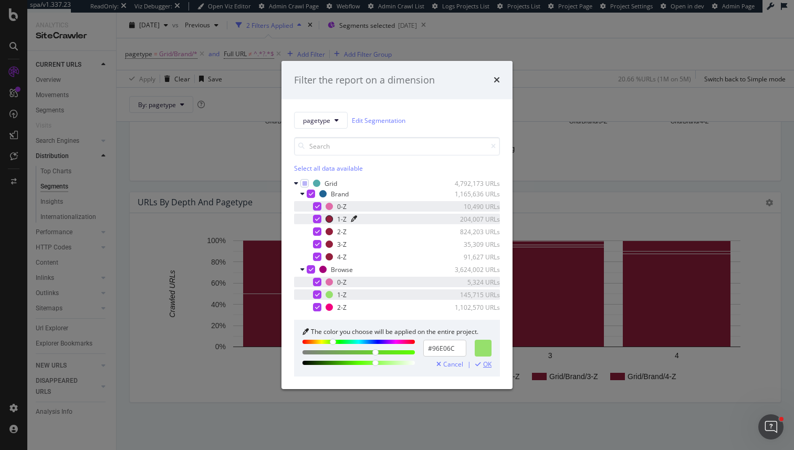
click at [482, 365] on div "OK" at bounding box center [483, 364] width 16 height 7
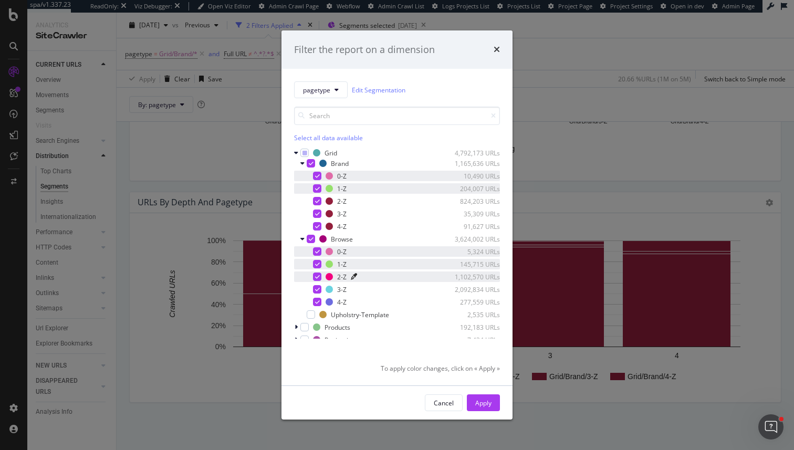
click at [352, 276] on icon "modal" at bounding box center [354, 277] width 6 height 6
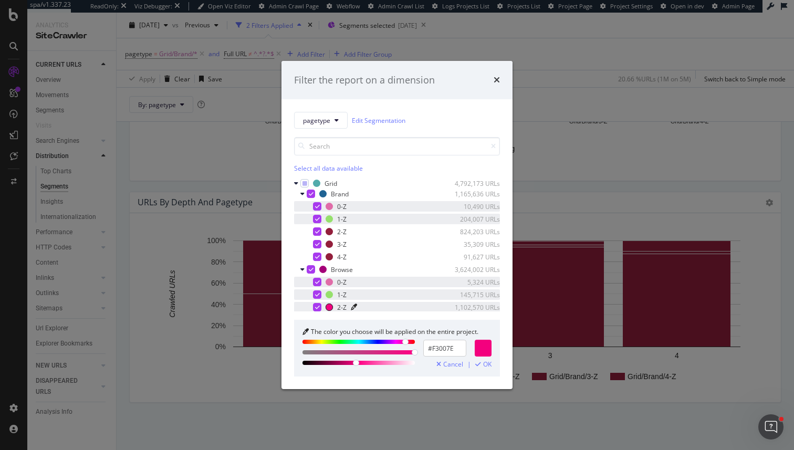
click at [433, 348] on input "#F3007E" at bounding box center [444, 348] width 43 height 17
click at [483, 365] on span "OK" at bounding box center [487, 364] width 8 height 7
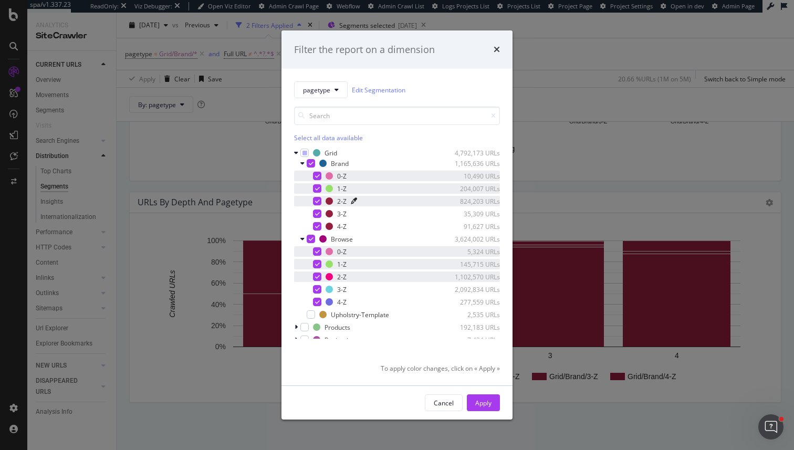
click at [354, 200] on icon "modal" at bounding box center [354, 201] width 6 height 6
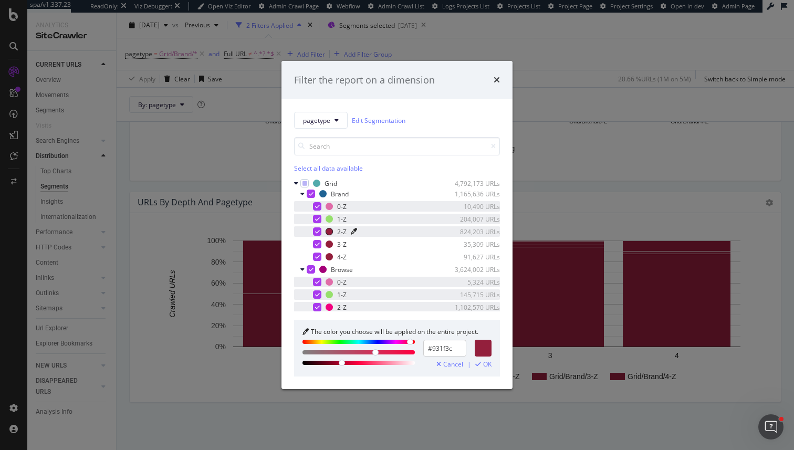
click at [455, 355] on input "#931f3c" at bounding box center [444, 348] width 43 height 17
paste input "F3007E"
type input "#F3007E"
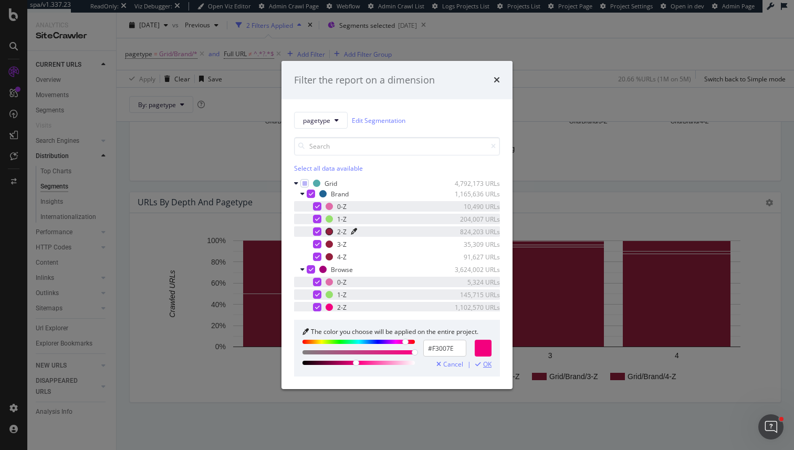
click at [478, 364] on icon "modal" at bounding box center [478, 364] width 6 height 6
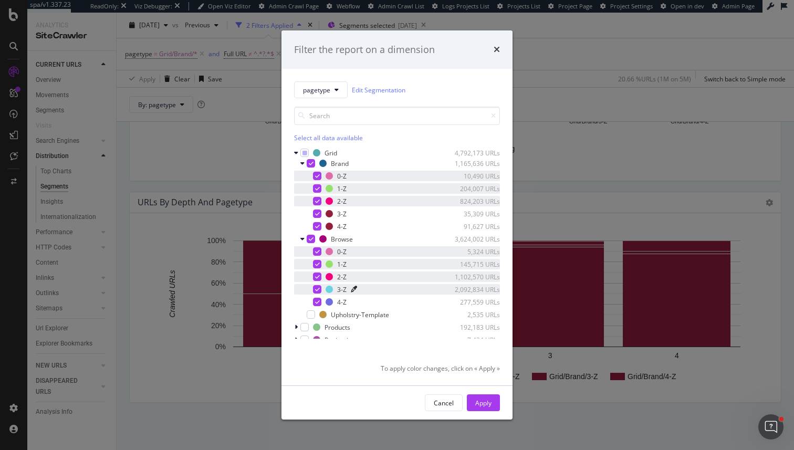
click at [355, 290] on icon "modal" at bounding box center [354, 289] width 6 height 6
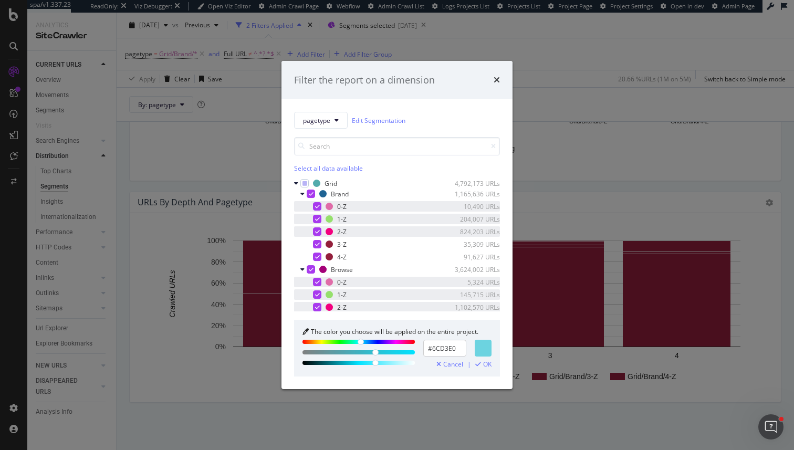
click at [441, 351] on input "#6CD3E0" at bounding box center [444, 348] width 43 height 17
click at [351, 243] on icon "modal" at bounding box center [354, 244] width 6 height 6
click at [428, 331] on div "The color you choose will be applied on the entire project." at bounding box center [394, 331] width 167 height 7
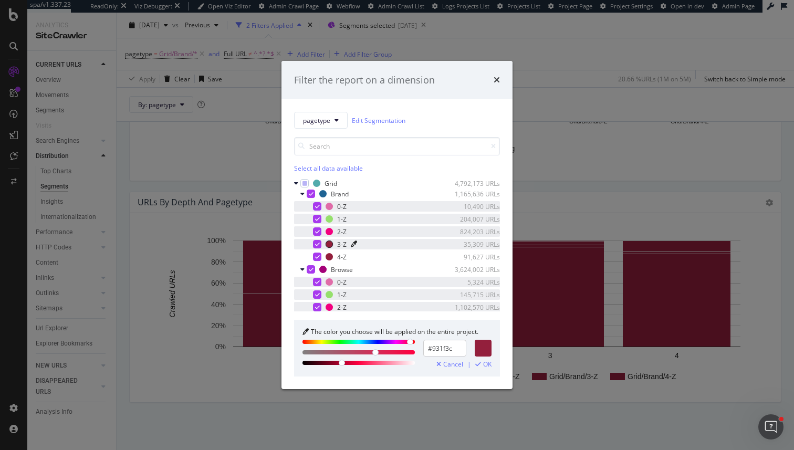
click at [442, 354] on input "#931f3c" at bounding box center [444, 348] width 43 height 17
paste input "6CD3E0"
type input "#6CD3E0"
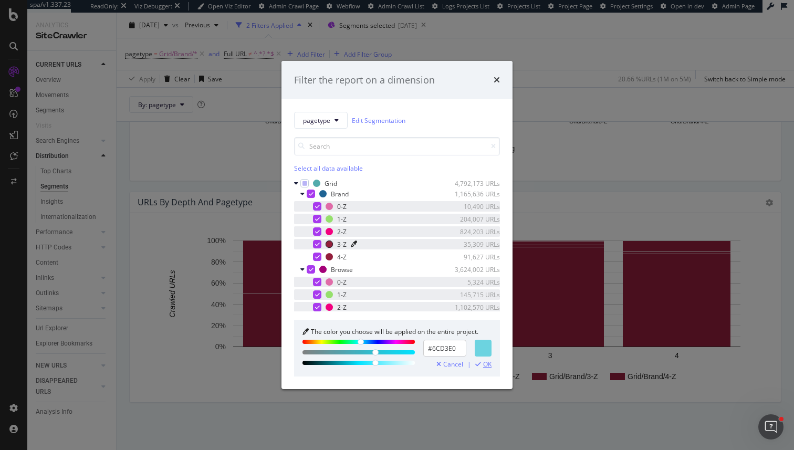
click at [482, 365] on div "OK" at bounding box center [483, 364] width 16 height 7
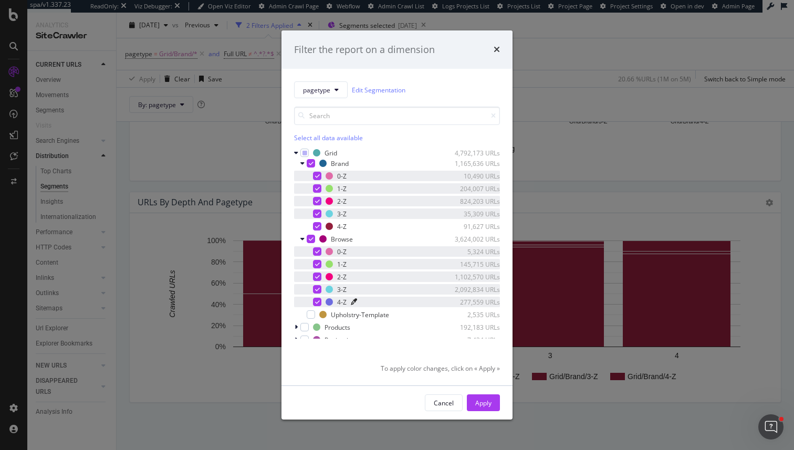
click at [355, 302] on icon "modal" at bounding box center [354, 302] width 6 height 6
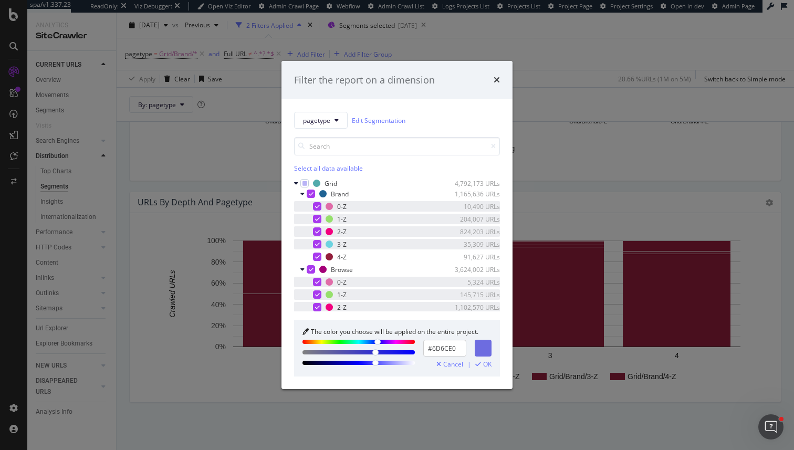
click at [449, 346] on input "#6D6CE0" at bounding box center [444, 348] width 43 height 17
click at [354, 257] on icon "modal" at bounding box center [354, 257] width 6 height 6
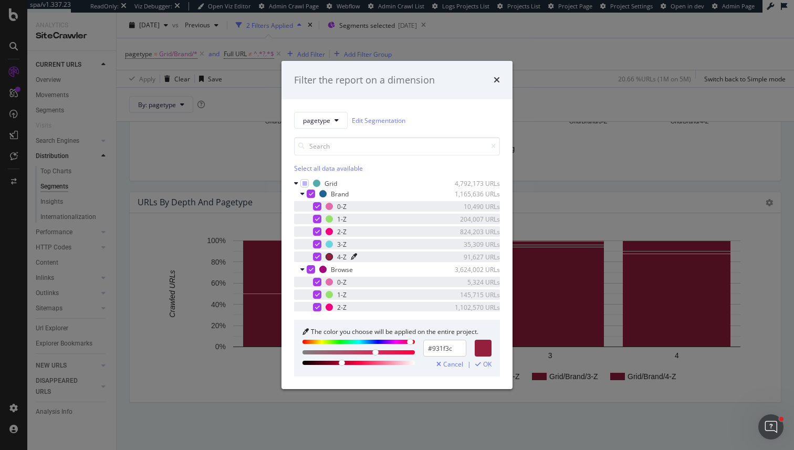
click at [440, 352] on input "#931f3c" at bounding box center [444, 348] width 43 height 17
paste input "6D6CE0"
type input "#6D6CE0"
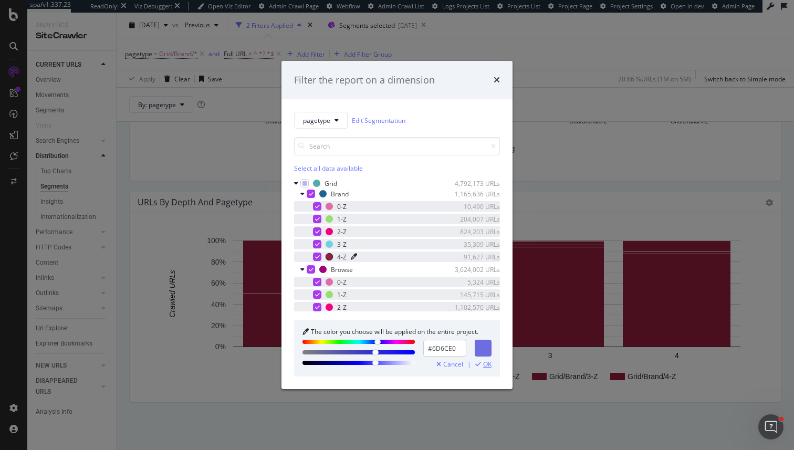
click at [485, 364] on span "OK" at bounding box center [487, 364] width 8 height 7
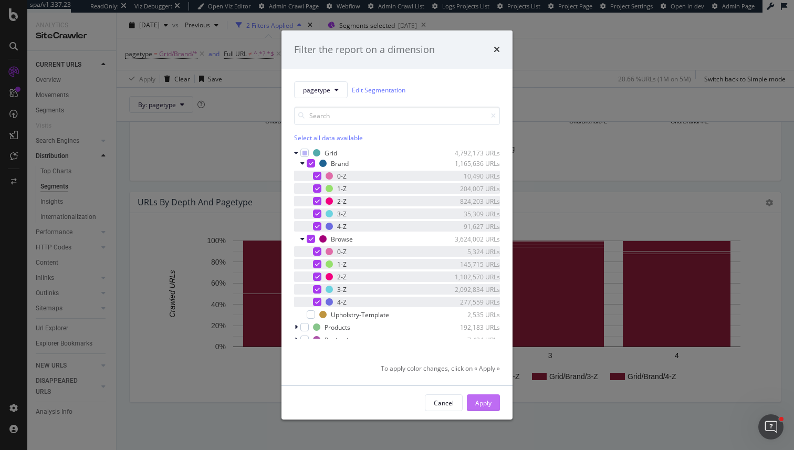
click at [473, 405] on button "Apply" at bounding box center [483, 402] width 33 height 17
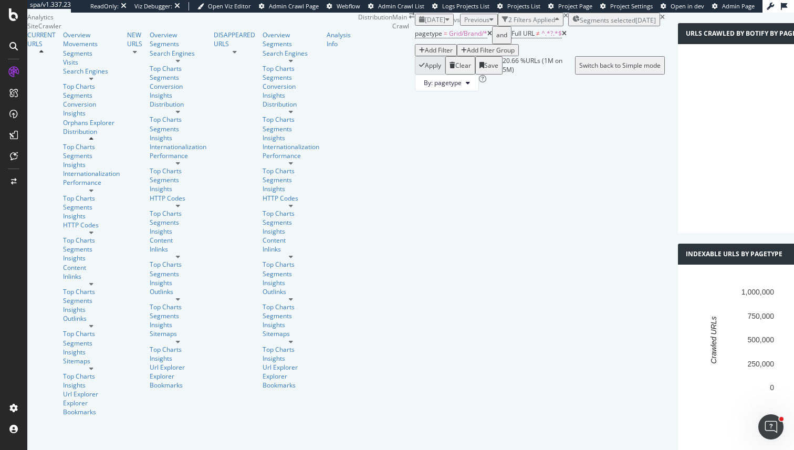
scroll to position [856, 0]
click at [63, 151] on div "Top Charts" at bounding box center [91, 146] width 57 height 9
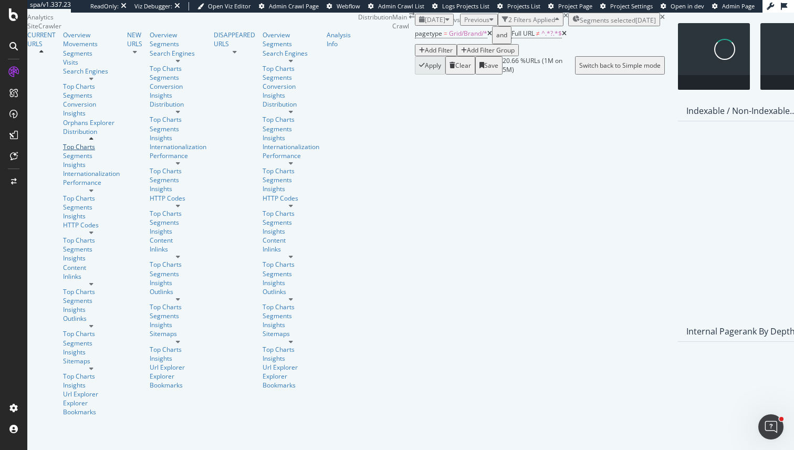
scroll to position [512, 0]
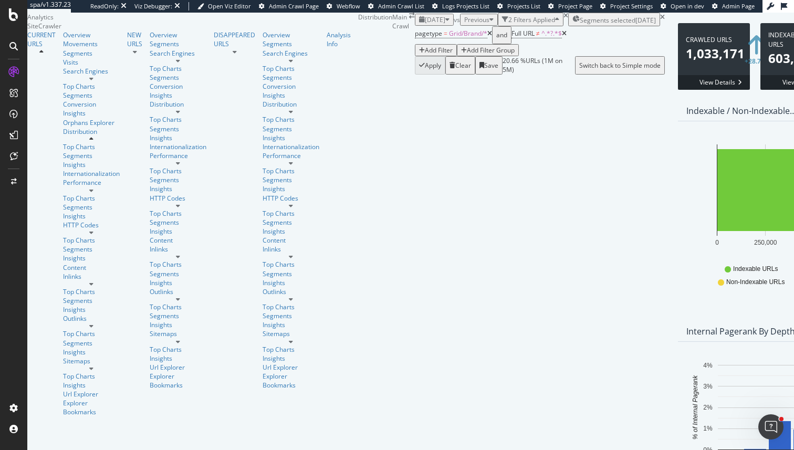
click at [487, 37] on icon at bounding box center [489, 33] width 5 height 6
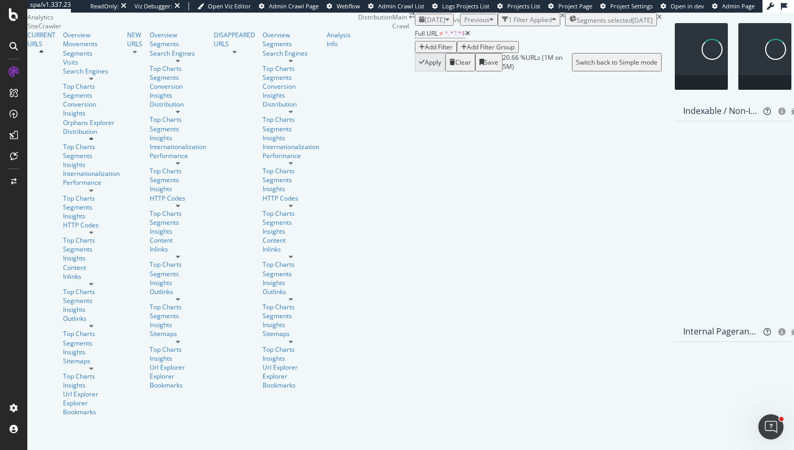
scroll to position [512, 0]
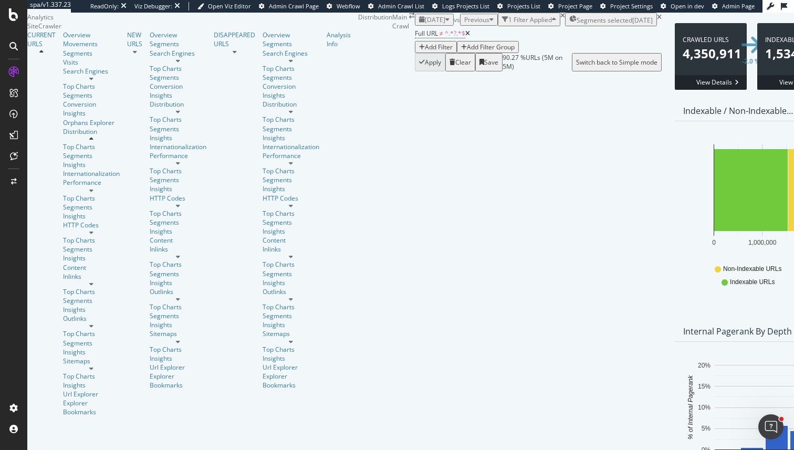
click at [576, 25] on span "Segments selected" at bounding box center [604, 20] width 56 height 9
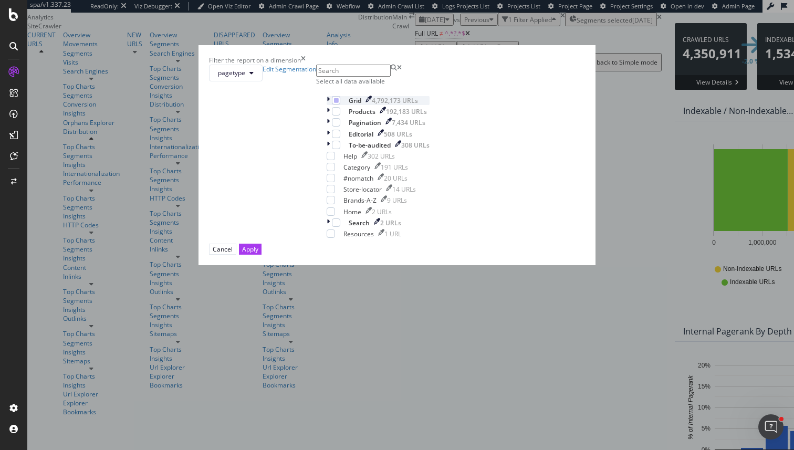
click at [327, 105] on icon "modal" at bounding box center [328, 100] width 3 height 9
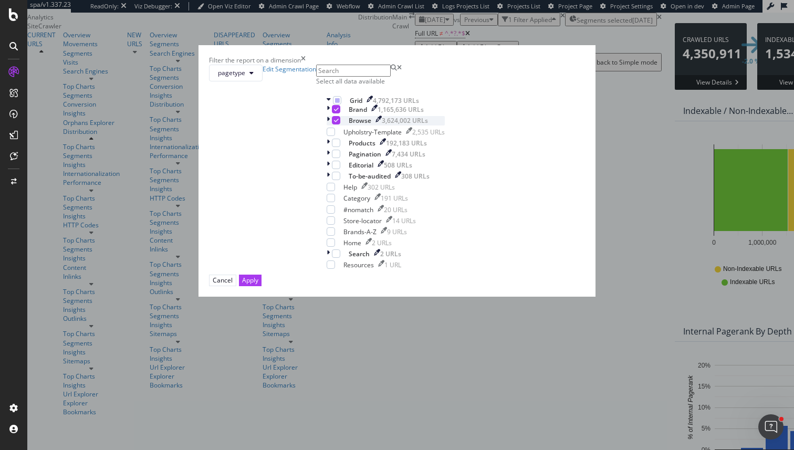
click at [332, 124] on div "modal" at bounding box center [336, 120] width 8 height 8
click at [327, 136] on div "Brand 1,165,636 URLs Browse 3,624,002 URLs Upholstry-Template 2,535 URLs" at bounding box center [386, 120] width 118 height 31
click at [332, 113] on div "modal" at bounding box center [336, 109] width 8 height 8
click at [327, 125] on div "Browse 3,624,002 URLs" at bounding box center [386, 120] width 118 height 9
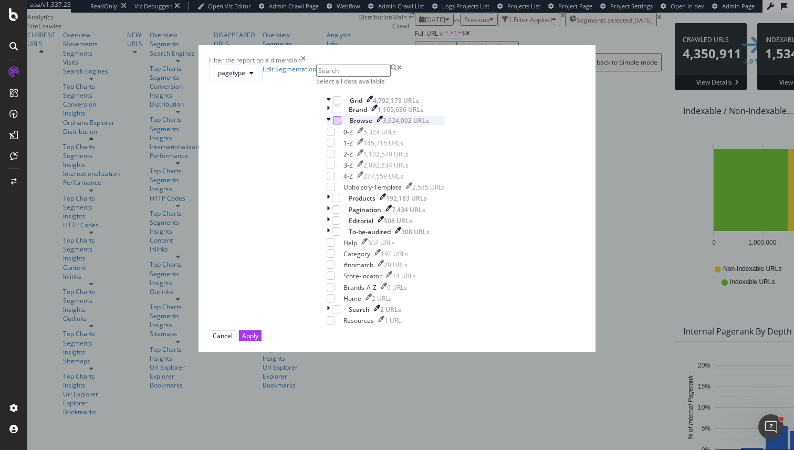
click at [333, 124] on div "modal" at bounding box center [337, 120] width 8 height 8
click at [258, 340] on div "Apply" at bounding box center [250, 335] width 16 height 9
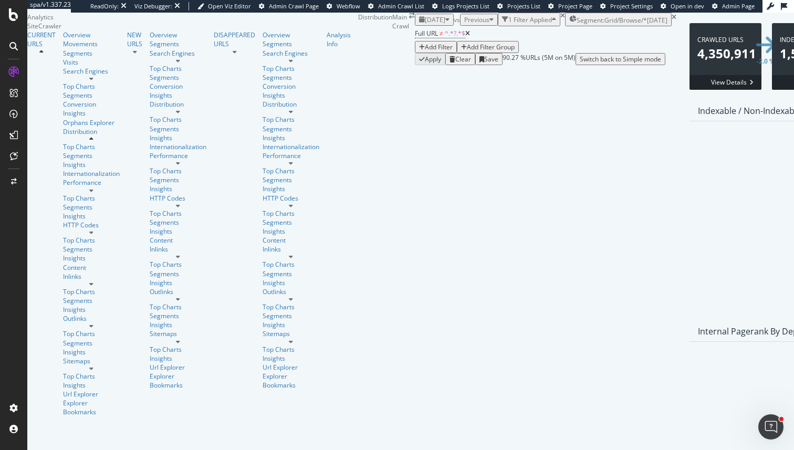
scroll to position [512, 0]
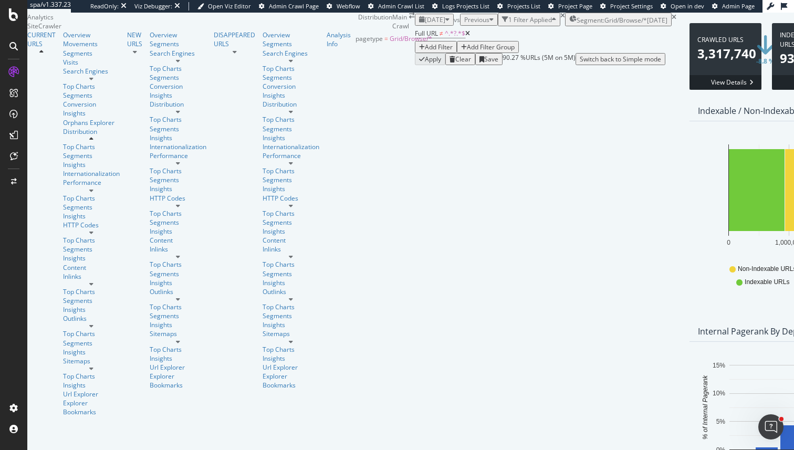
click at [576, 25] on span "Segment: Grid/Browse/*" at bounding box center [611, 20] width 70 height 9
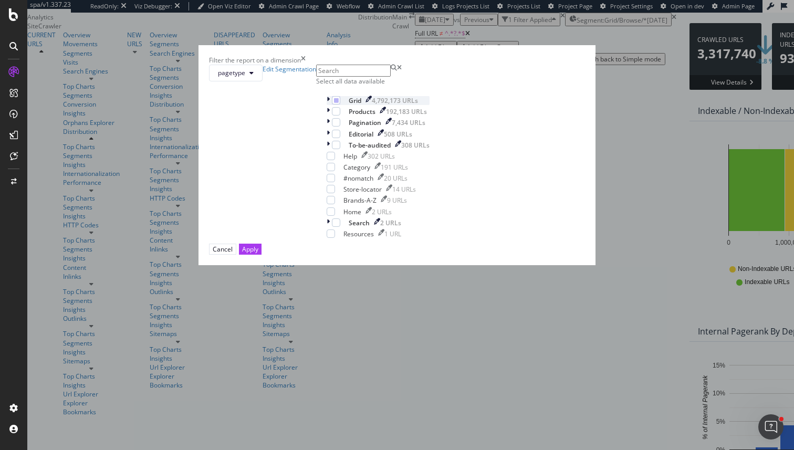
click at [327, 105] on icon "modal" at bounding box center [328, 100] width 3 height 9
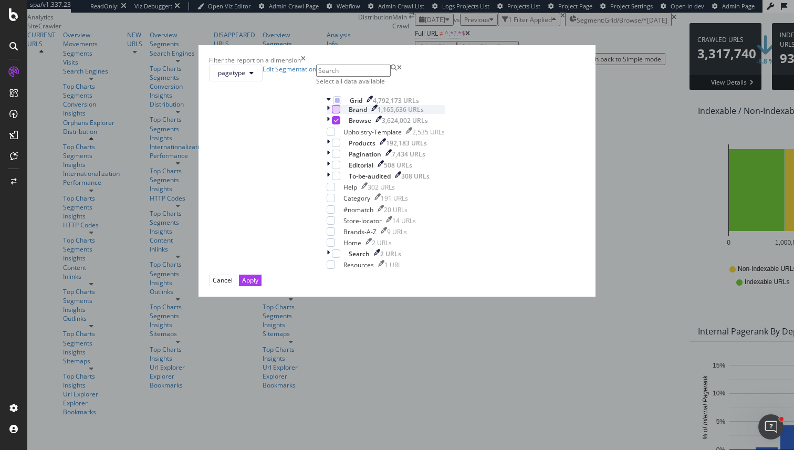
click at [332, 113] on div "modal" at bounding box center [336, 109] width 8 height 8
click at [258, 285] on div "Apply" at bounding box center [250, 280] width 16 height 9
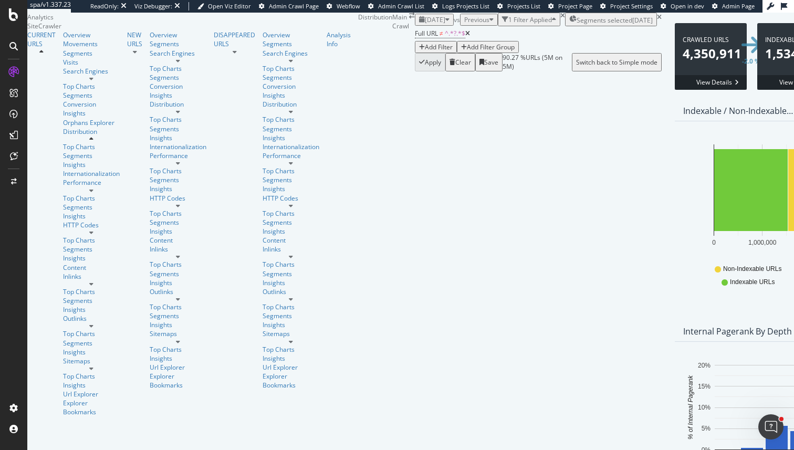
click at [63, 76] on div "Search Engines" at bounding box center [91, 71] width 57 height 9
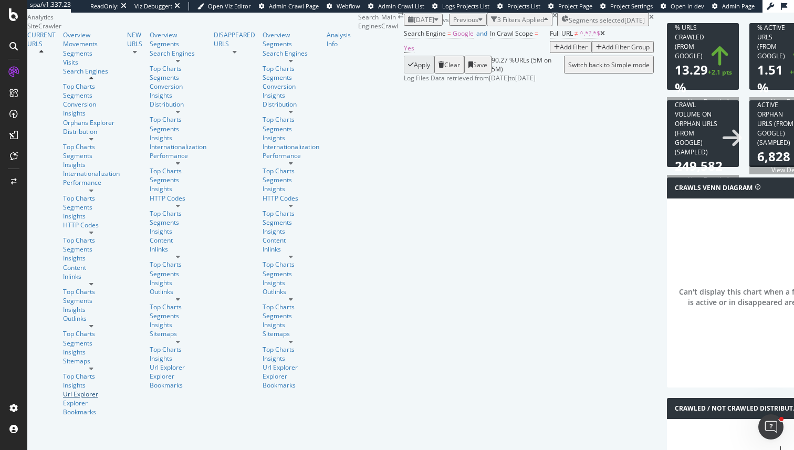
click at [63, 390] on div "Url Explorer" at bounding box center [91, 394] width 57 height 9
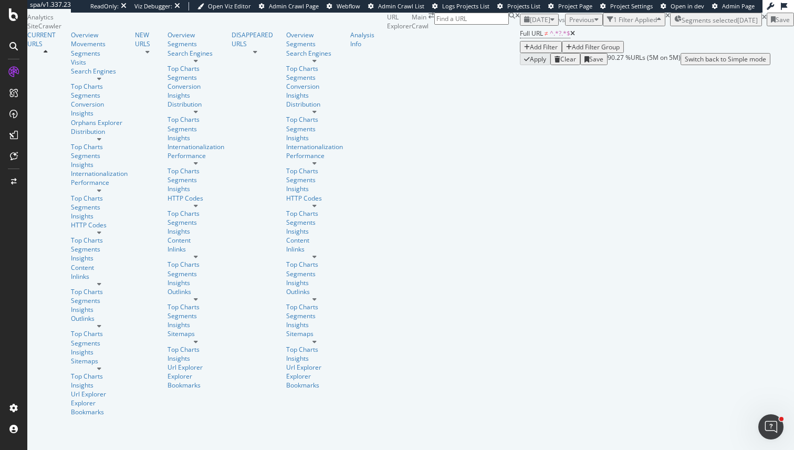
scroll to position [19, 0]
click at [71, 39] on div "Overview" at bounding box center [103, 34] width 64 height 9
click at [71, 39] on div "Overview" at bounding box center [99, 34] width 57 height 9
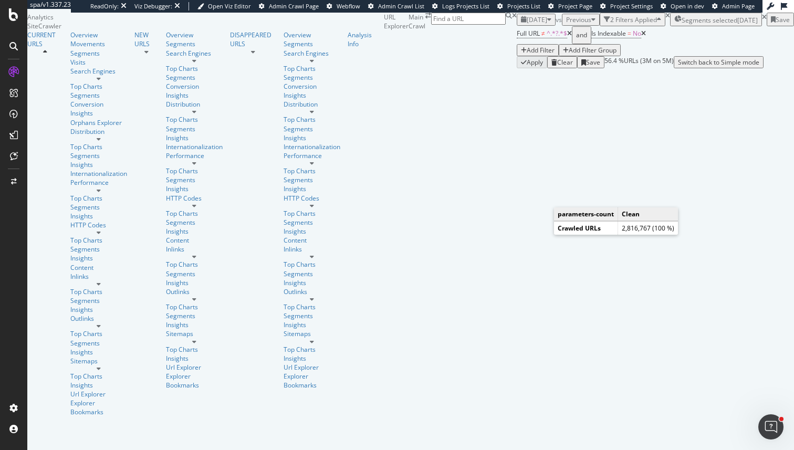
scroll to position [55, 0]
click at [527, 55] on div "Add Filter" at bounding box center [541, 50] width 28 height 9
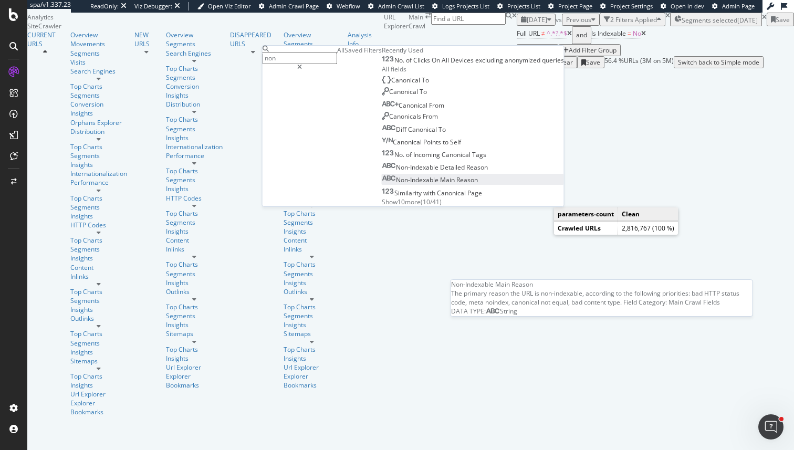
type input "non"
click at [456, 184] on span "Reason" at bounding box center [467, 179] width 22 height 9
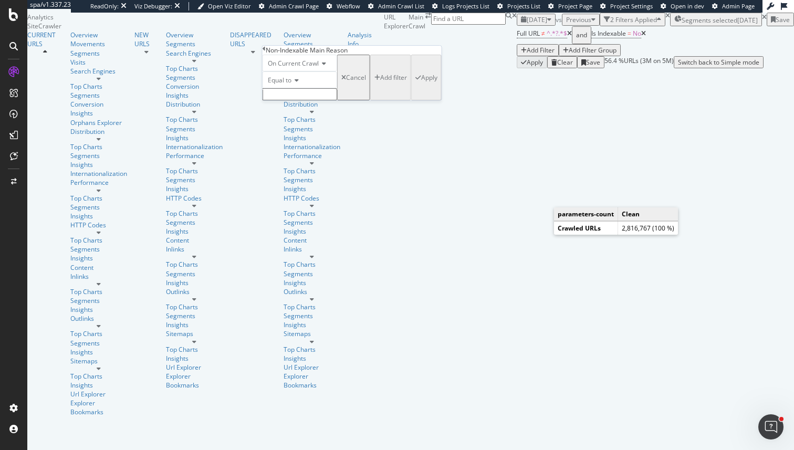
click at [308, 100] on input "text" at bounding box center [299, 94] width 75 height 12
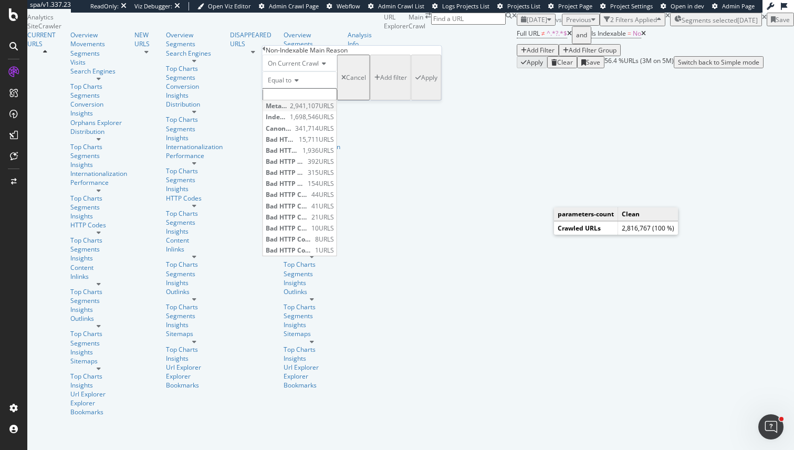
click at [334, 110] on span "2,941,107 URLS" at bounding box center [312, 105] width 44 height 9
type input "Meta noindex"
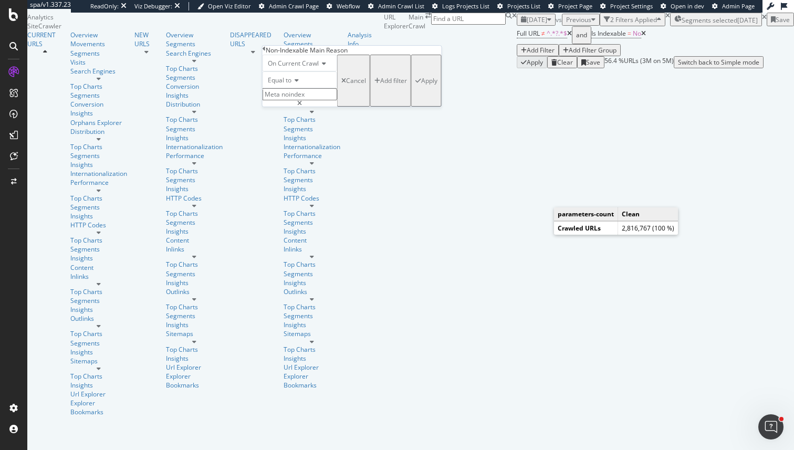
click at [415, 84] on div "button" at bounding box center [418, 81] width 6 height 6
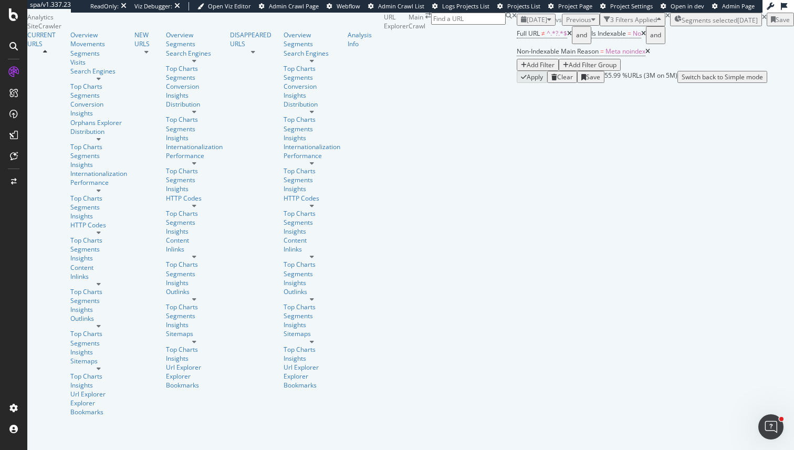
scroll to position [55, 0]
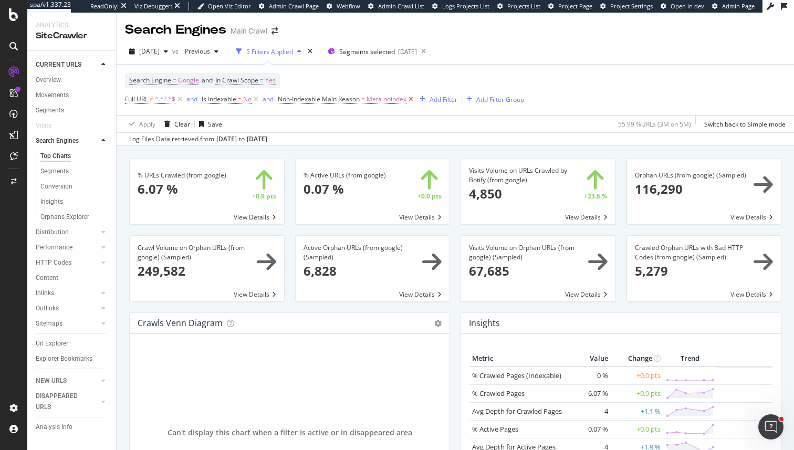
click at [415, 99] on icon at bounding box center [410, 99] width 9 height 10
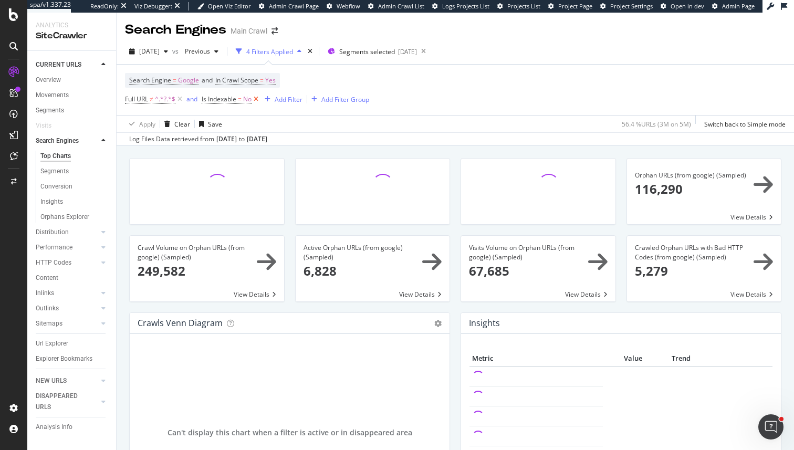
click at [257, 101] on icon at bounding box center [255, 99] width 9 height 10
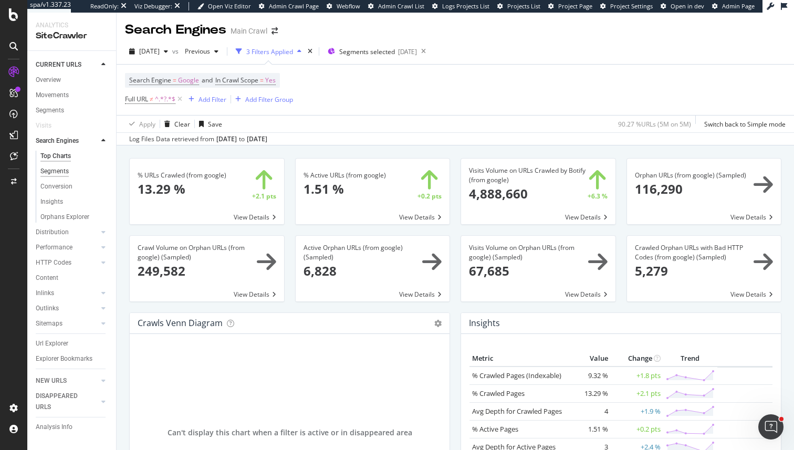
click at [63, 166] on div "Segments" at bounding box center [54, 171] width 28 height 11
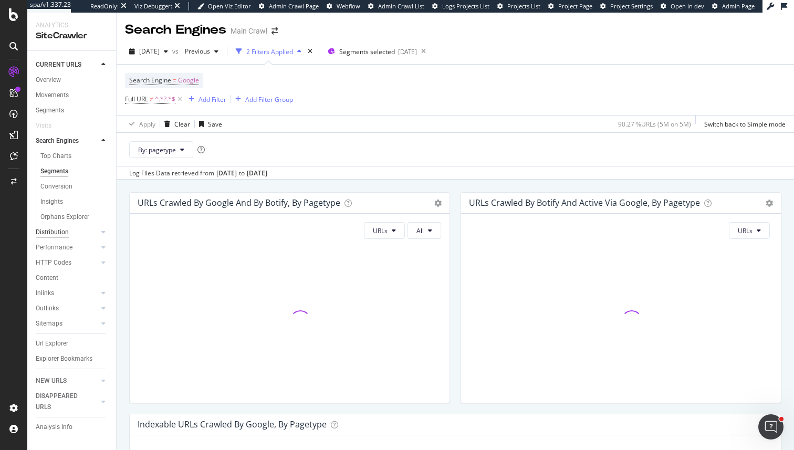
click at [59, 235] on div "Distribution" at bounding box center [52, 232] width 33 height 11
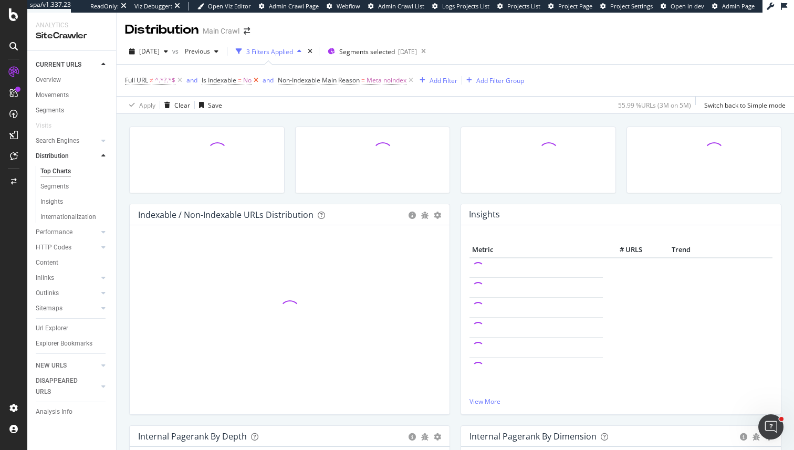
click at [260, 80] on icon at bounding box center [255, 80] width 9 height 10
click at [338, 79] on icon at bounding box center [334, 80] width 9 height 10
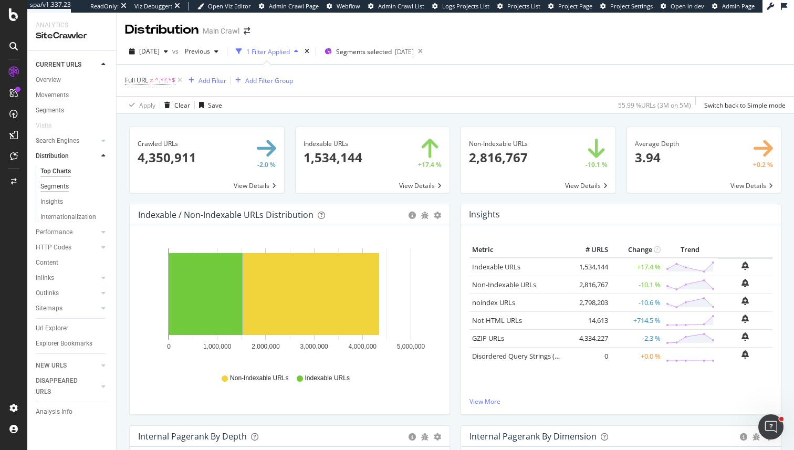
click at [67, 188] on div "Segments" at bounding box center [54, 186] width 28 height 11
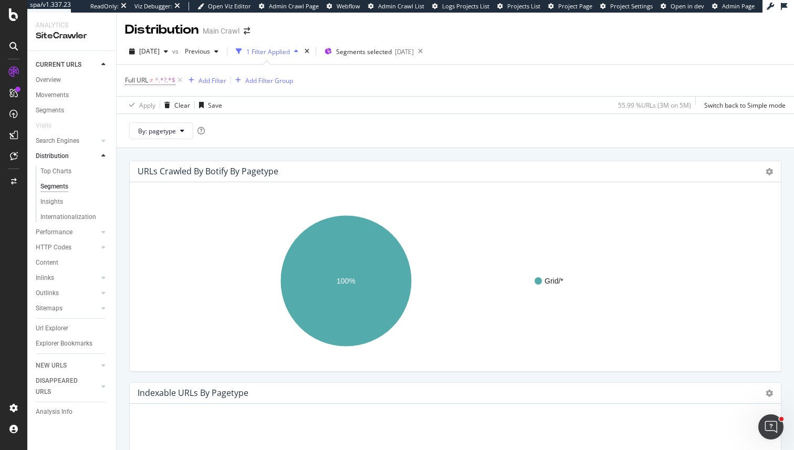
click at [209, 72] on div "Full URL ≠ ^.*?.*$ Add Filter Add Filter Group" at bounding box center [455, 80] width 660 height 31
click at [212, 77] on div "Add Filter" at bounding box center [212, 80] width 28 height 9
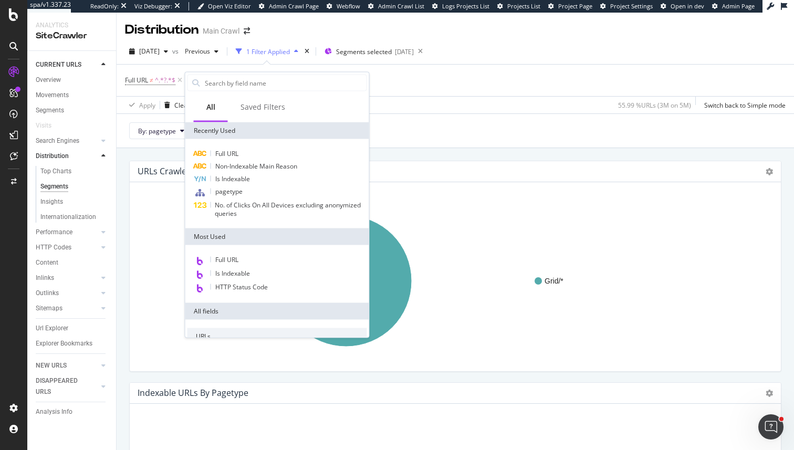
click at [474, 139] on div "By: pagetype" at bounding box center [455, 130] width 677 height 34
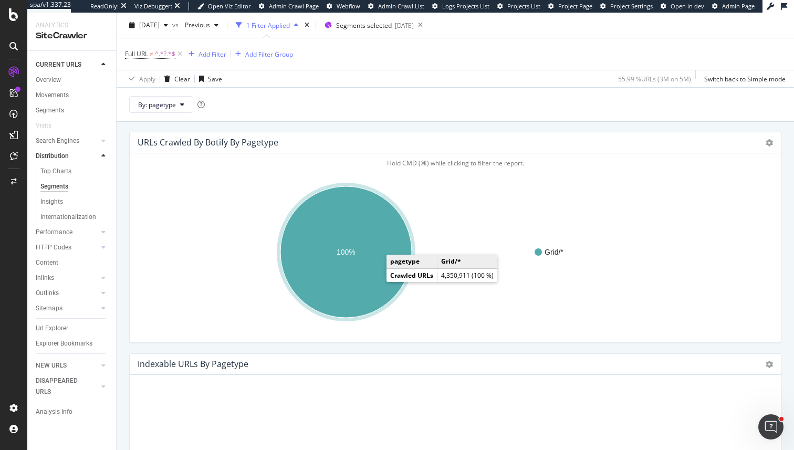
click at [360, 243] on ellipse "A chart." at bounding box center [345, 251] width 131 height 131
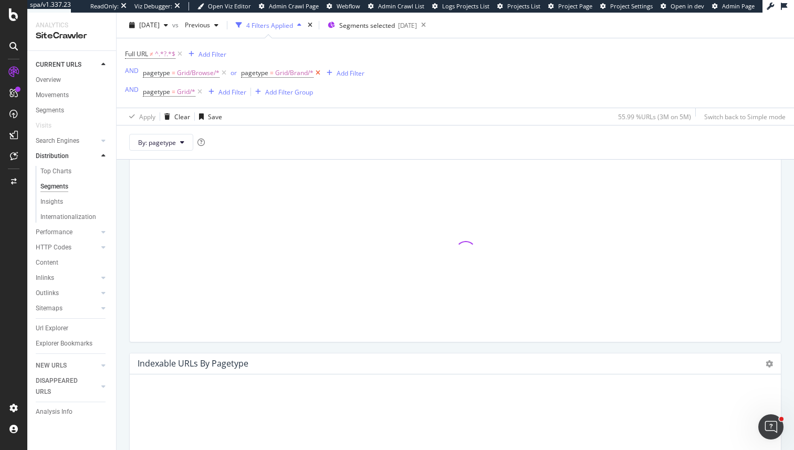
click at [317, 70] on icon at bounding box center [317, 73] width 9 height 10
click at [225, 73] on icon at bounding box center [223, 73] width 9 height 10
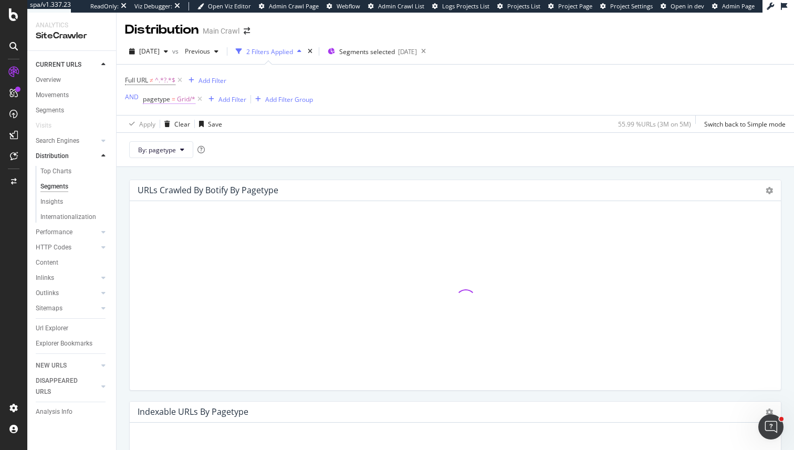
click at [162, 97] on span "pagetype" at bounding box center [156, 98] width 27 height 9
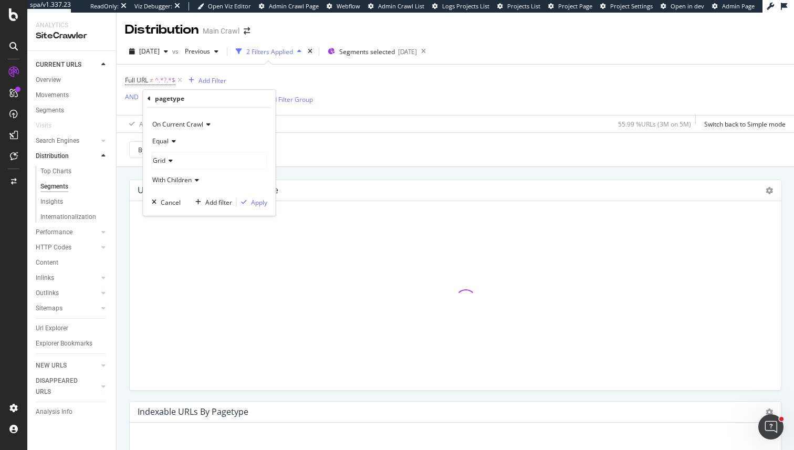
click at [180, 163] on div "Grid" at bounding box center [209, 160] width 114 height 17
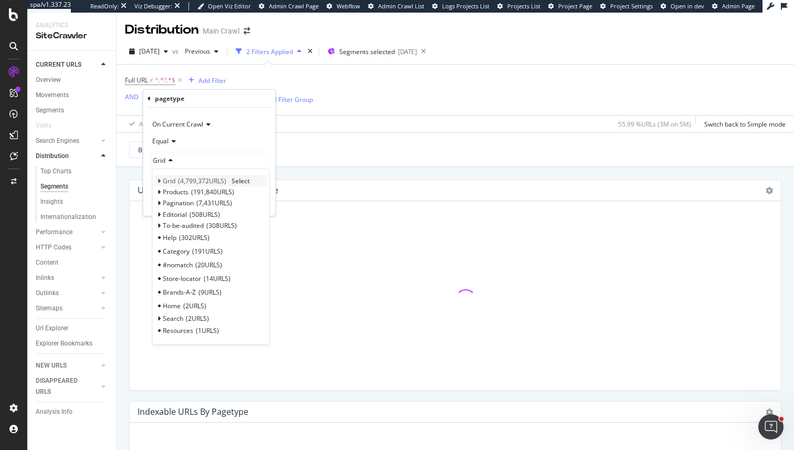
click at [157, 179] on icon at bounding box center [159, 181] width 4 height 6
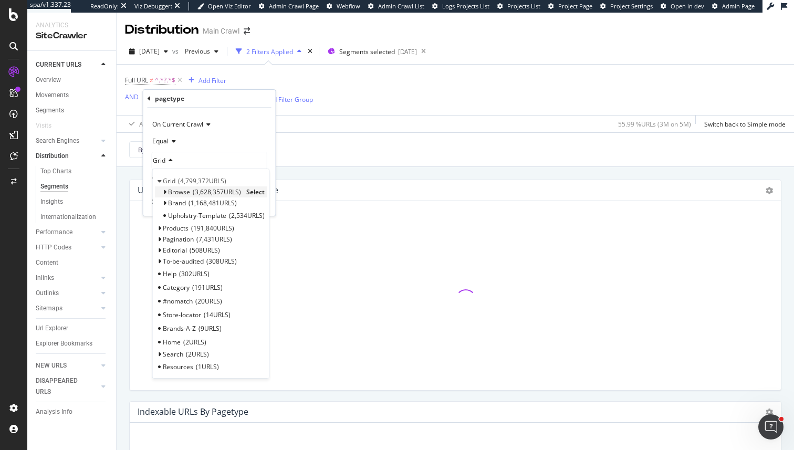
click at [249, 192] on span "Select" at bounding box center [255, 191] width 18 height 9
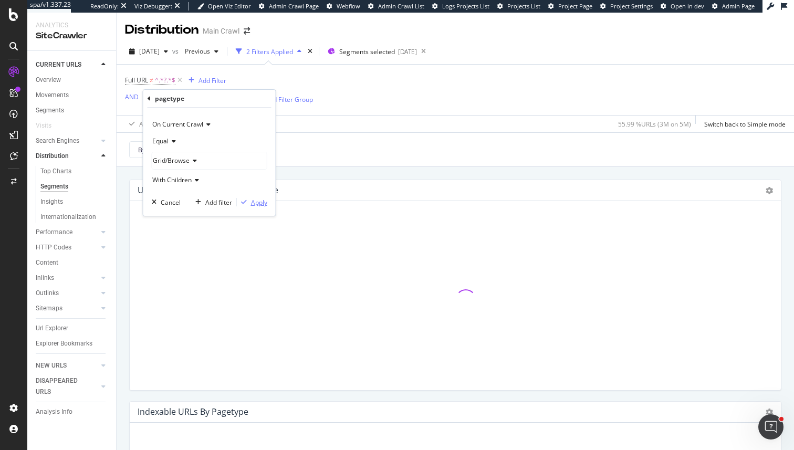
click at [256, 202] on div "Apply" at bounding box center [259, 202] width 16 height 9
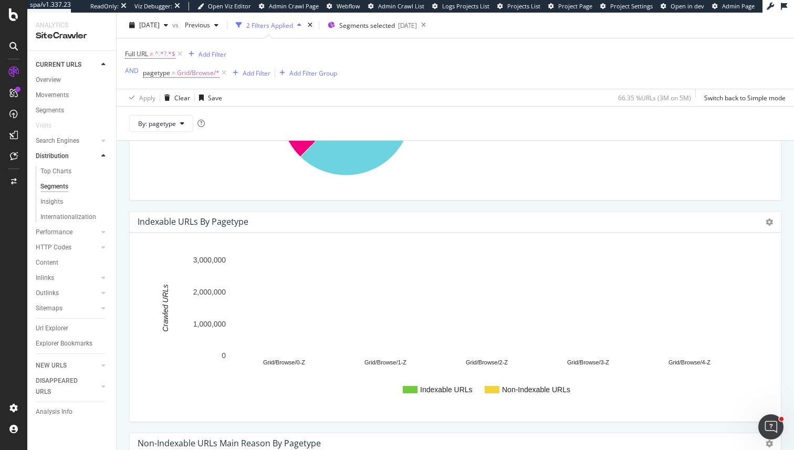
scroll to position [259, 0]
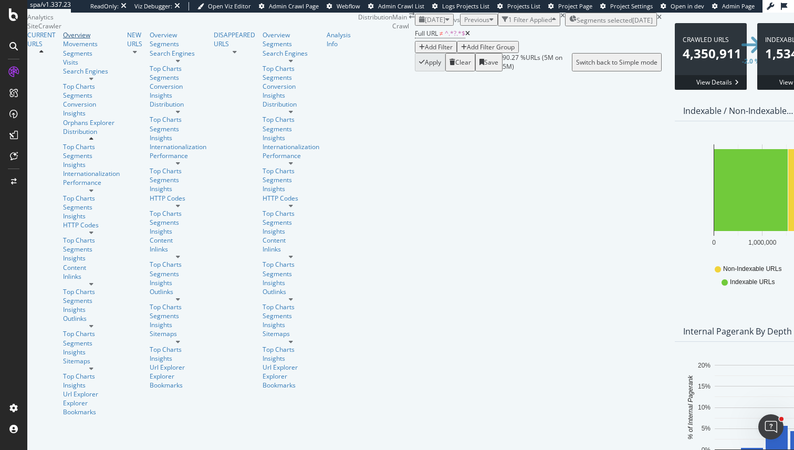
click at [63, 39] on div "Overview" at bounding box center [91, 34] width 57 height 9
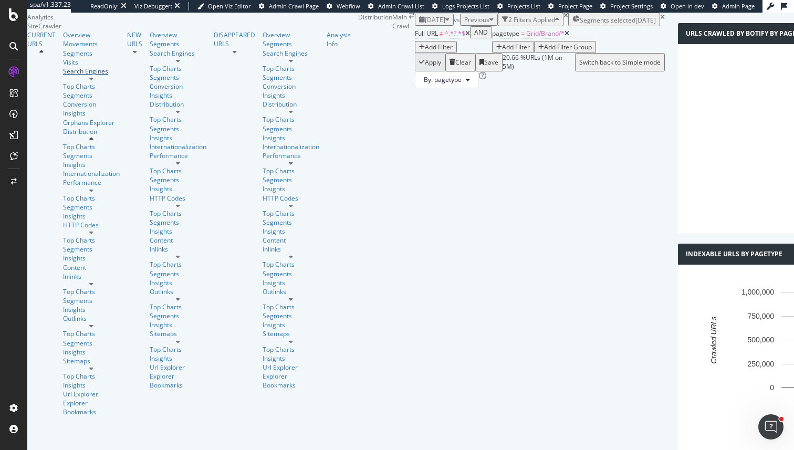
click at [74, 76] on div "Search Engines" at bounding box center [91, 71] width 57 height 9
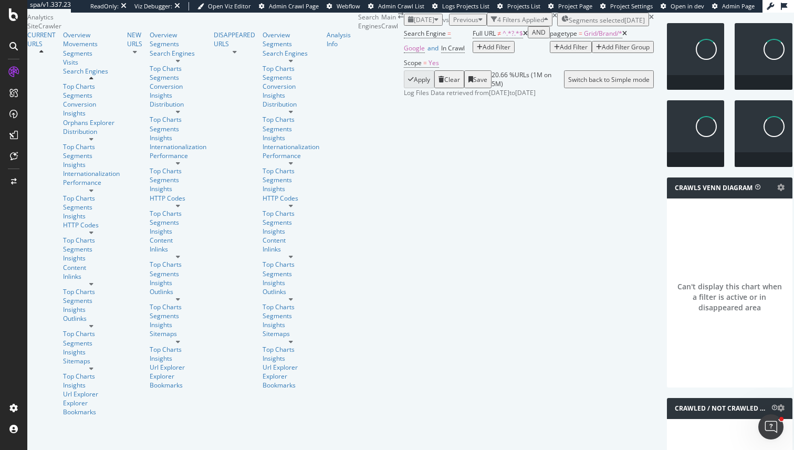
click at [622, 37] on icon at bounding box center [624, 33] width 5 height 6
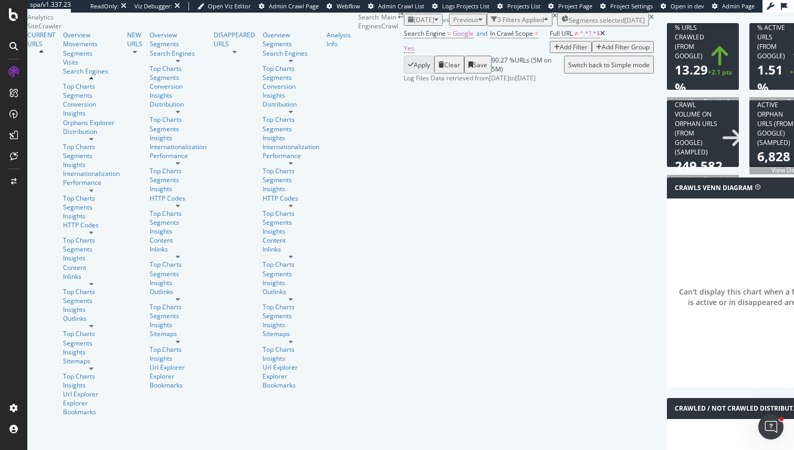
scroll to position [651, 0]
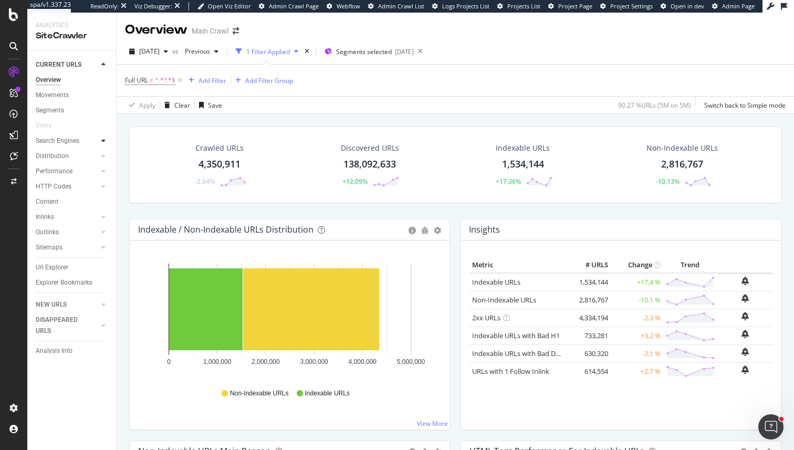
click at [104, 142] on icon at bounding box center [103, 141] width 4 height 6
click at [62, 175] on div "Segments" at bounding box center [54, 171] width 28 height 11
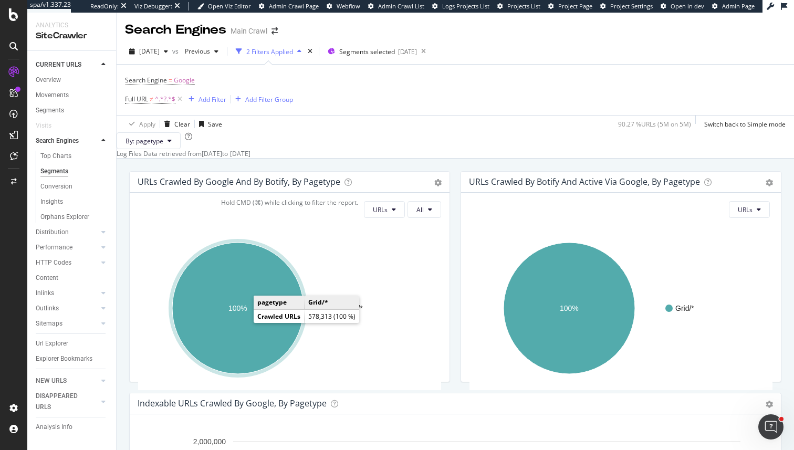
click at [253, 323] on ellipse "A chart." at bounding box center [237, 308] width 131 height 131
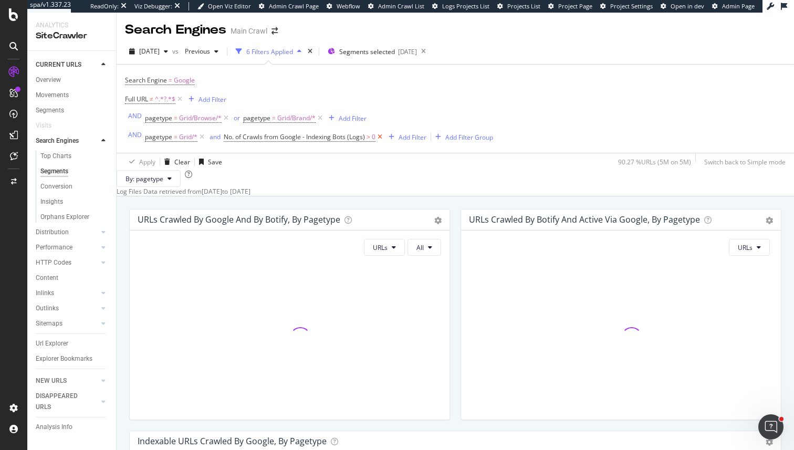
click at [377, 141] on icon at bounding box center [379, 137] width 9 height 10
click at [223, 116] on icon at bounding box center [226, 118] width 9 height 10
click at [202, 139] on icon at bounding box center [201, 137] width 9 height 10
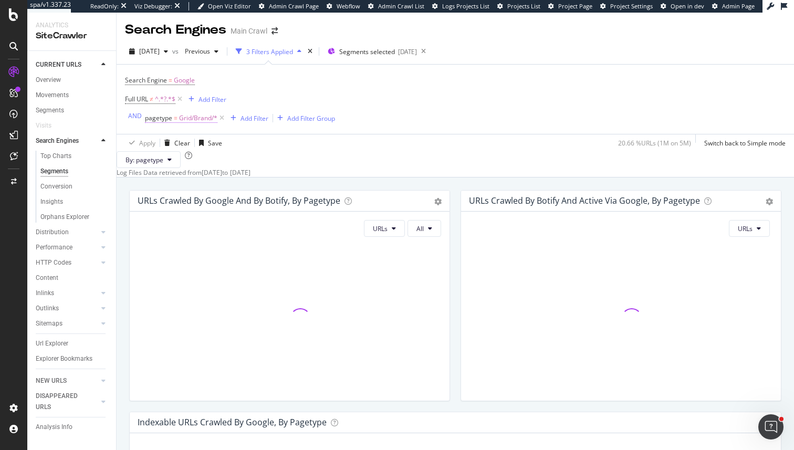
click at [194, 121] on span "Grid/Brand/*" at bounding box center [198, 118] width 38 height 15
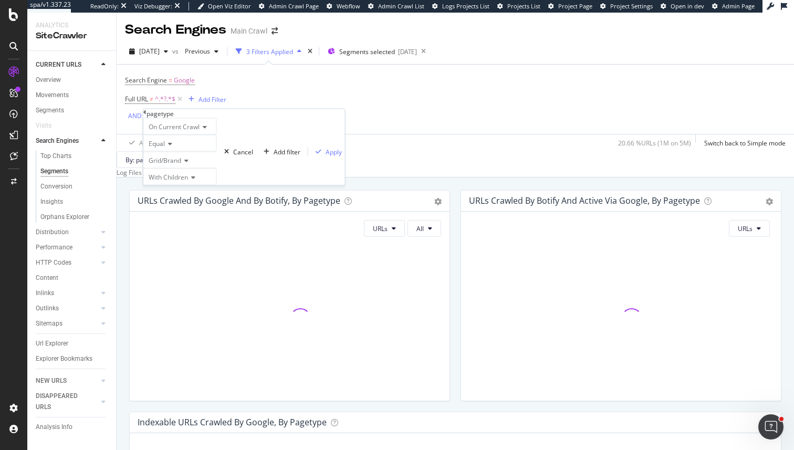
click at [172, 165] on span "Grid/Brand" at bounding box center [165, 160] width 33 height 9
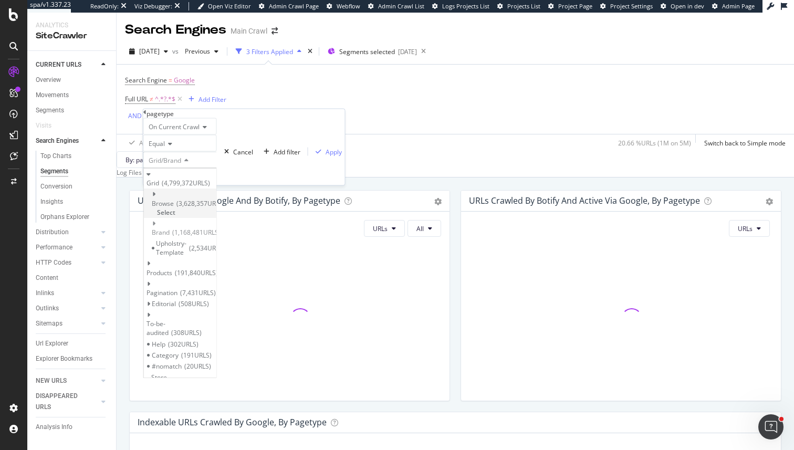
click at [175, 208] on span "Select" at bounding box center [166, 211] width 18 height 9
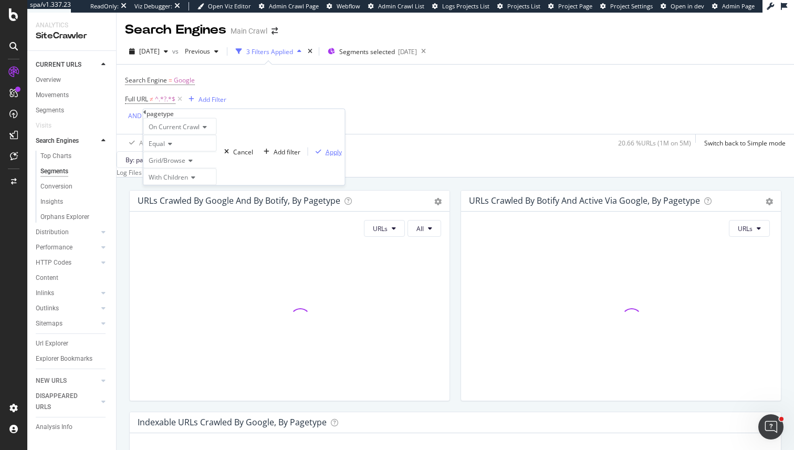
click at [325, 156] on div "Apply" at bounding box center [333, 151] width 16 height 9
